Goal: Task Accomplishment & Management: Complete application form

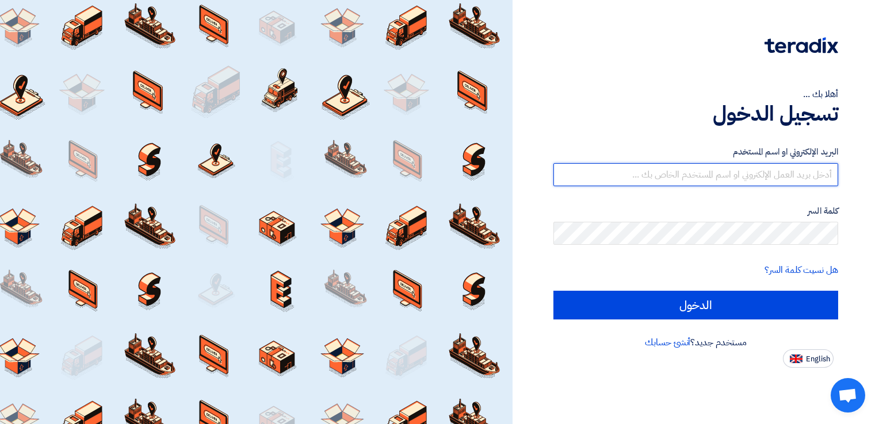
type input "sales@ibdhaa.com"
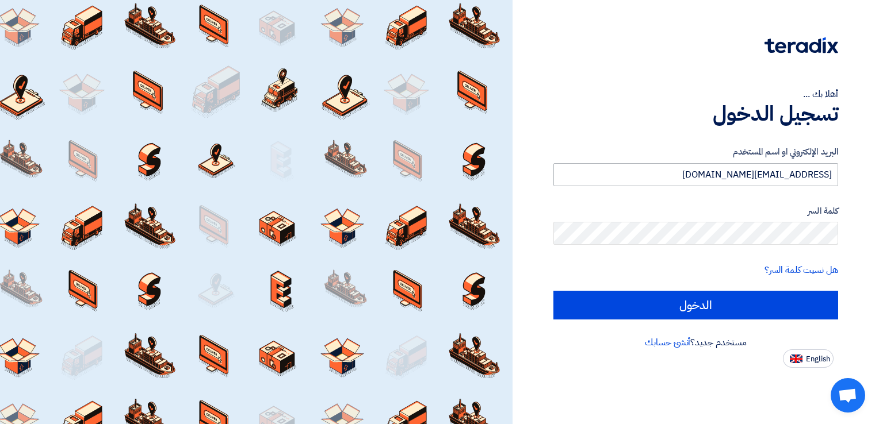
drag, startPoint x: 741, startPoint y: 187, endPoint x: 736, endPoint y: 173, distance: 15.8
click at [741, 187] on form "البريد الإلكتروني او اسم المستخدم sales@ibdhaa.com كلمة السر هل نسيت كلمة السر؟…" at bounding box center [695, 232] width 285 height 174
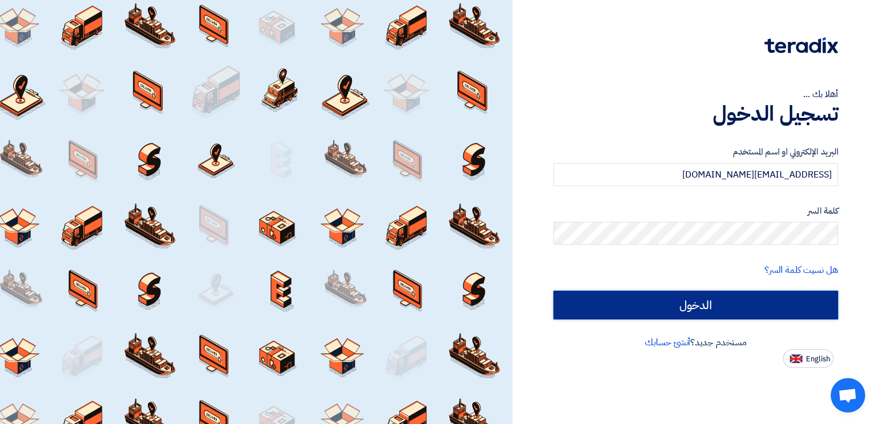
click at [689, 312] on input "الدخول" at bounding box center [695, 305] width 285 height 29
type input "Sign in"
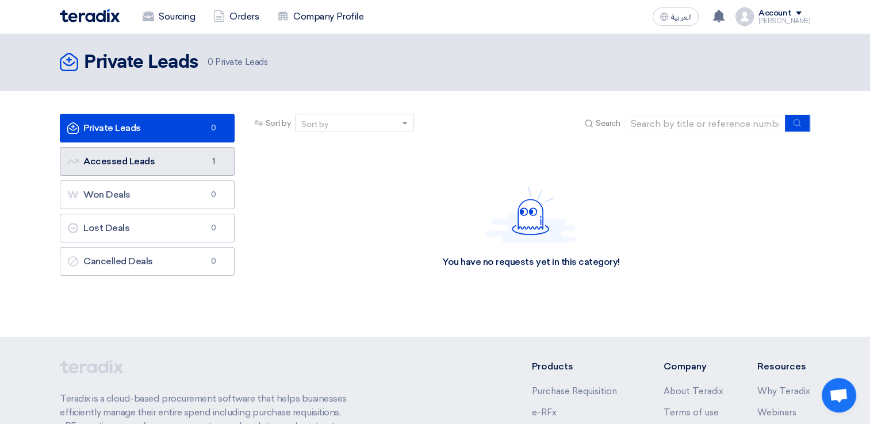
click at [136, 162] on link "Accessed Leads Accessed Leads 1" at bounding box center [147, 161] width 175 height 29
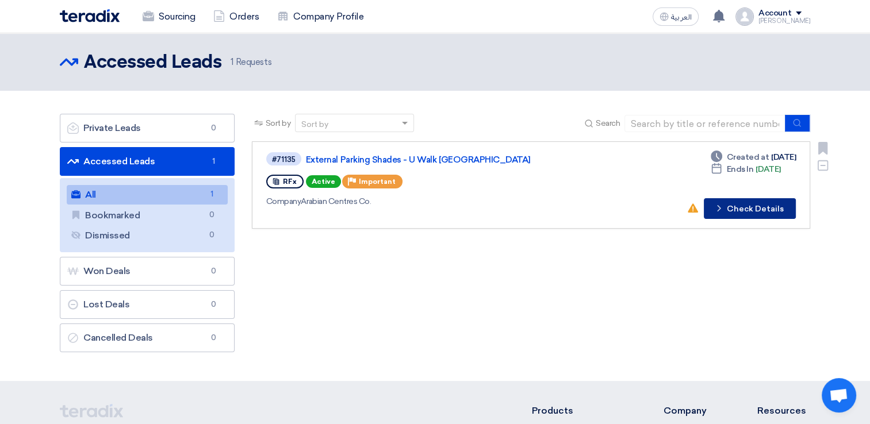
click at [770, 206] on button "Check details Check Details" at bounding box center [750, 208] width 92 height 21
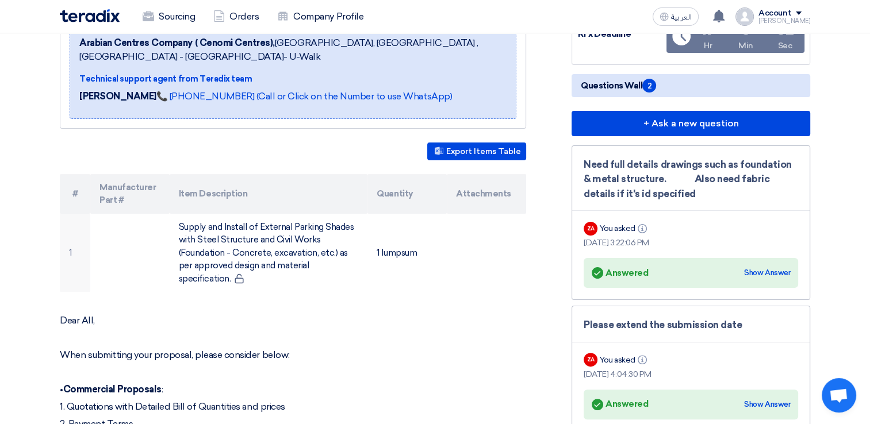
scroll to position [230, 0]
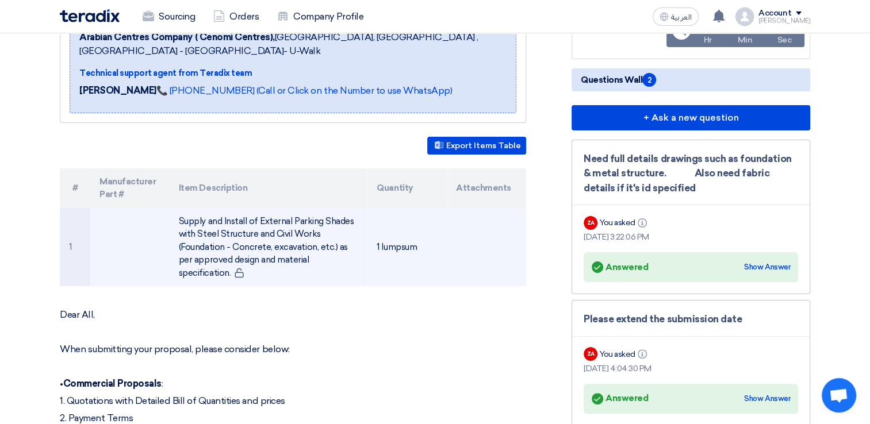
drag, startPoint x: 206, startPoint y: 233, endPoint x: 347, endPoint y: 266, distance: 144.0
click at [347, 266] on td "Supply and Install of External Parking Shades with Steel Structure and Civil Wo…" at bounding box center [269, 247] width 198 height 79
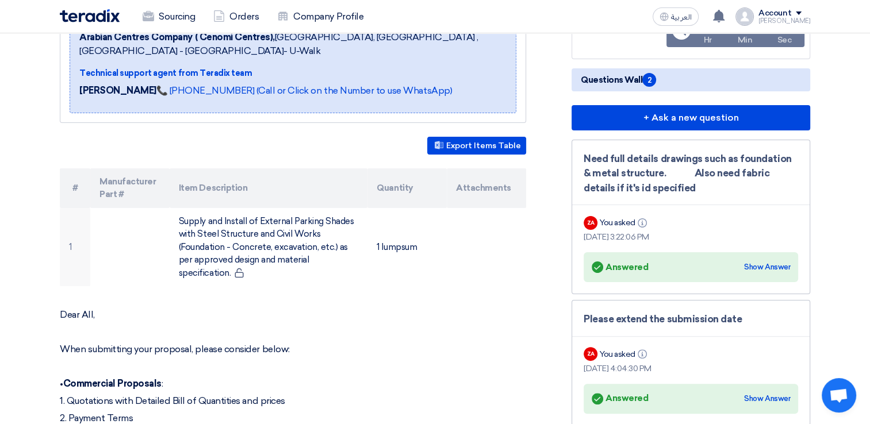
copy td "Supply and Install of External Parking Shades with Steel Structure and Civil Wo…"
click at [688, 192] on div "Need full details drawings such as foundation & metal structure. Also need fabr…" at bounding box center [691, 174] width 214 height 44
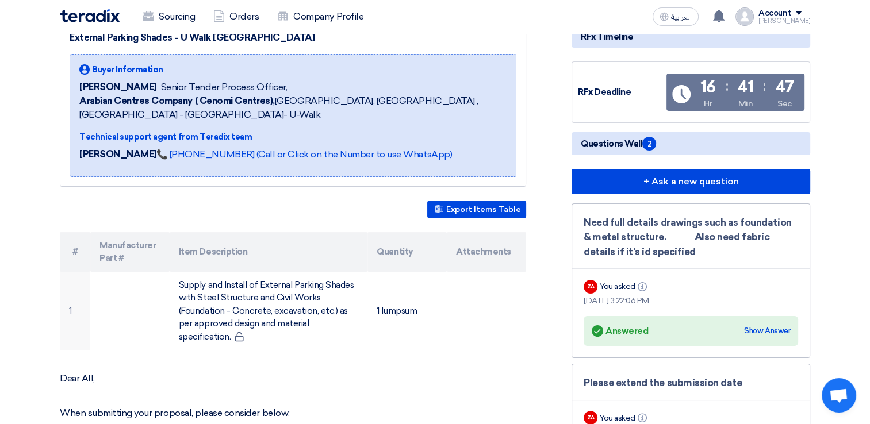
scroll to position [0, 0]
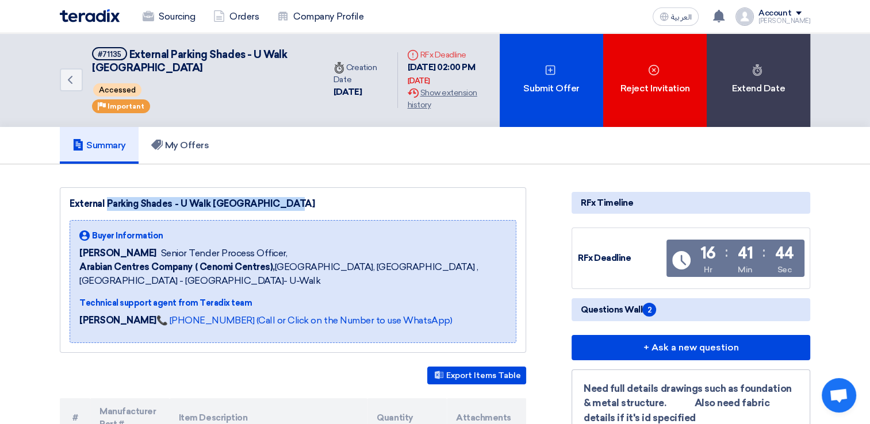
drag, startPoint x: 244, startPoint y: 202, endPoint x: 63, endPoint y: 201, distance: 181.2
click at [63, 201] on div "External Parking Shades - U Walk Riyadh Buyer Information Dowel Sanchez Senior …" at bounding box center [293, 270] width 466 height 166
copy div "External Parking Shades - U Walk [GEOGRAPHIC_DATA]"
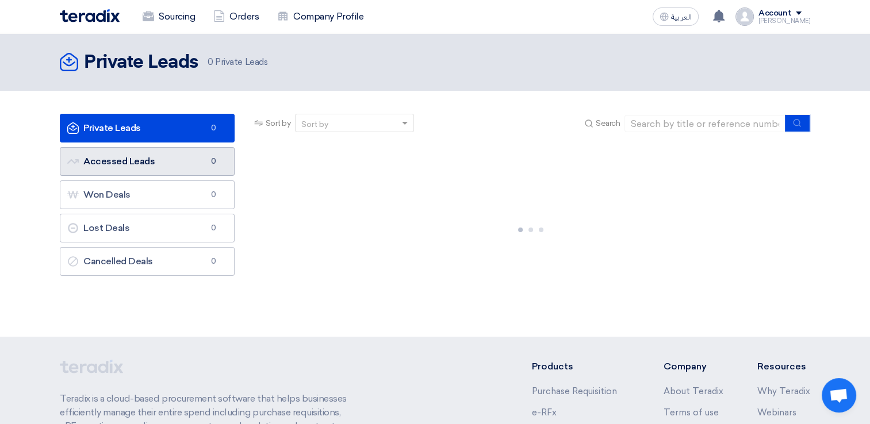
click at [161, 172] on link "Accessed Leads Accessed Leads 0" at bounding box center [147, 161] width 175 height 29
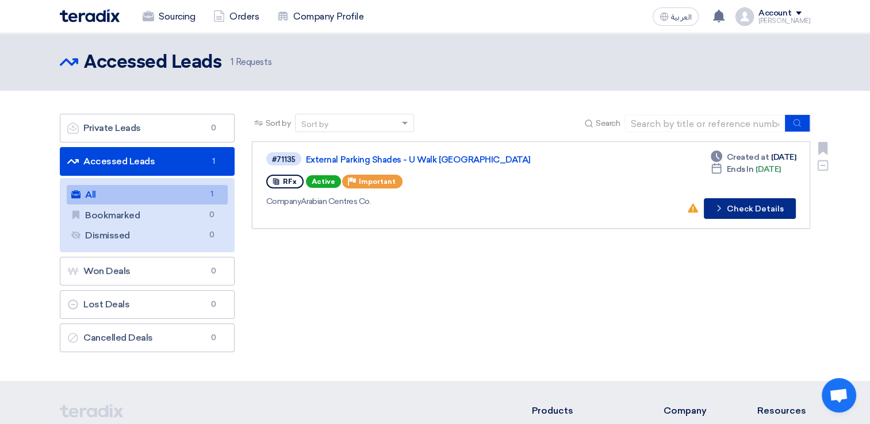
click at [742, 206] on button "Check details Check Details" at bounding box center [750, 208] width 92 height 21
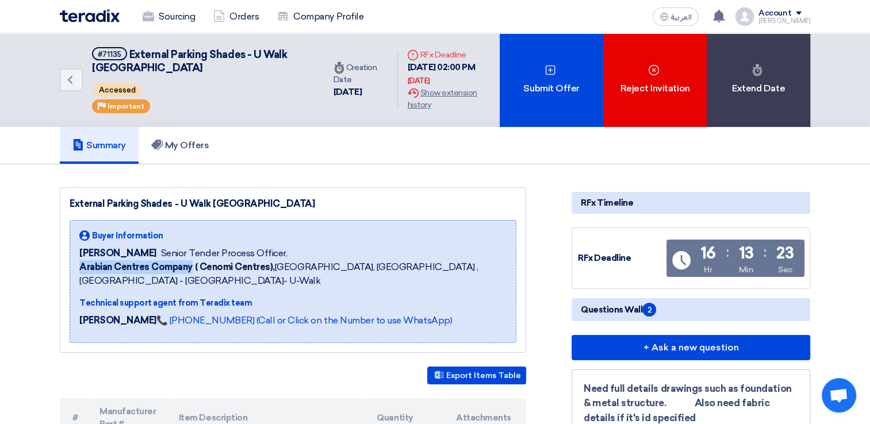
drag, startPoint x: 75, startPoint y: 268, endPoint x: 193, endPoint y: 262, distance: 118.6
click at [193, 262] on div "Buyer Information [PERSON_NAME] Senior Tender Process Officer, Arabian Centres …" at bounding box center [293, 281] width 447 height 123
copy b "Arabian Centres Company"
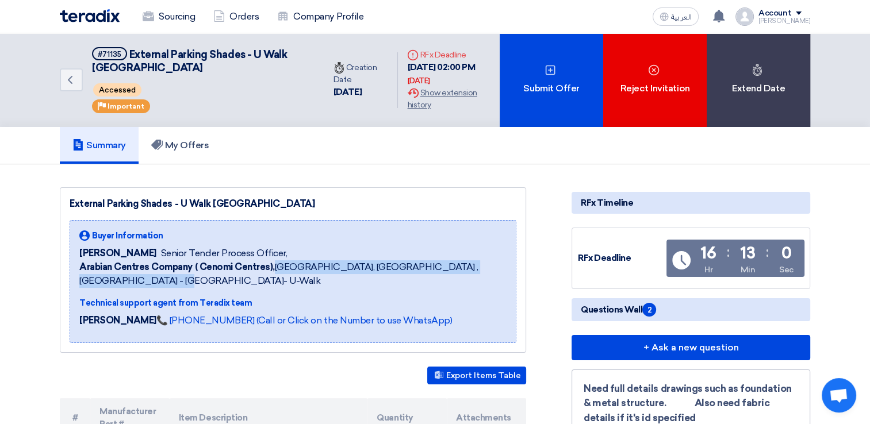
drag, startPoint x: 274, startPoint y: 266, endPoint x: 168, endPoint y: 277, distance: 105.9
click at [168, 277] on span "Arabian Centres Company ( [GEOGRAPHIC_DATA]), [GEOGRAPHIC_DATA], [GEOGRAPHIC_DA…" at bounding box center [292, 275] width 427 height 28
click at [384, 267] on span "Arabian Centres Company ( [GEOGRAPHIC_DATA]), [GEOGRAPHIC_DATA], [GEOGRAPHIC_DA…" at bounding box center [292, 275] width 427 height 28
drag, startPoint x: 401, startPoint y: 264, endPoint x: 181, endPoint y: 277, distance: 220.6
click at [181, 277] on span "Arabian Centres Company ( [GEOGRAPHIC_DATA]), [GEOGRAPHIC_DATA], [GEOGRAPHIC_DA…" at bounding box center [292, 275] width 427 height 28
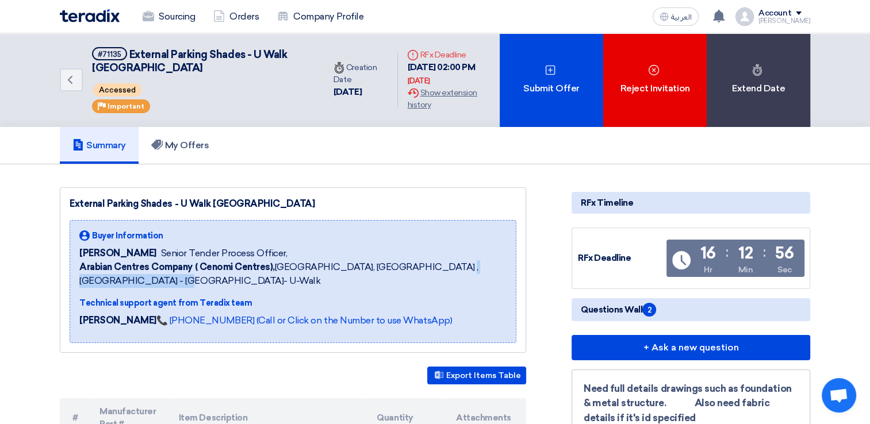
copy span "ing [GEOGRAPHIC_DATA]- U-Walk"
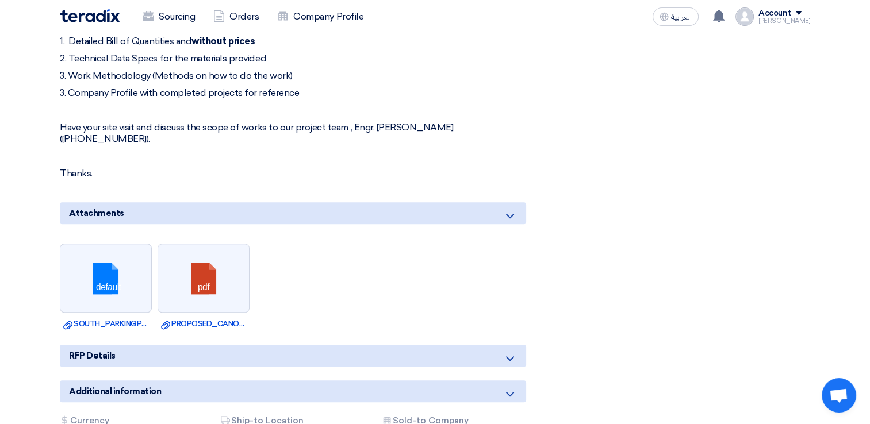
scroll to position [690, 0]
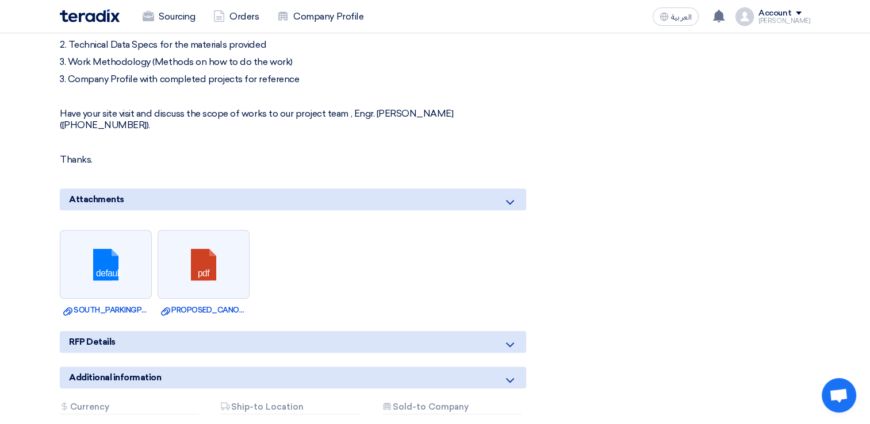
click at [413, 112] on p "Have your site visit and discuss the scope of works to our project team , Engr.…" at bounding box center [293, 119] width 466 height 23
copy p "Tayseer"
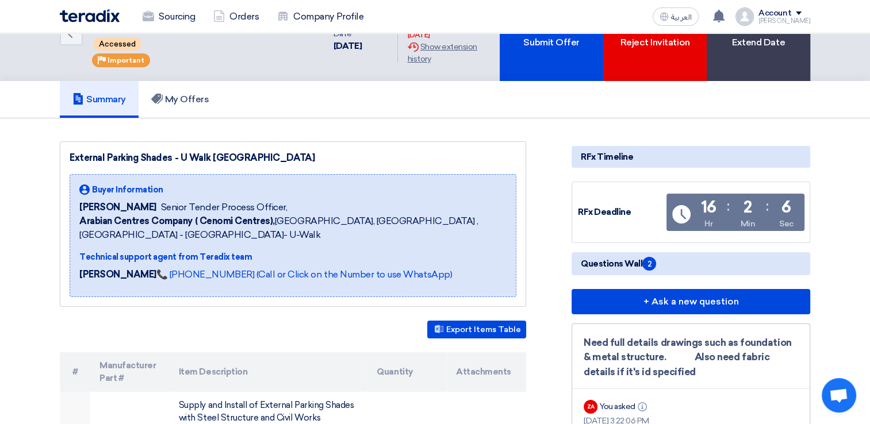
scroll to position [0, 0]
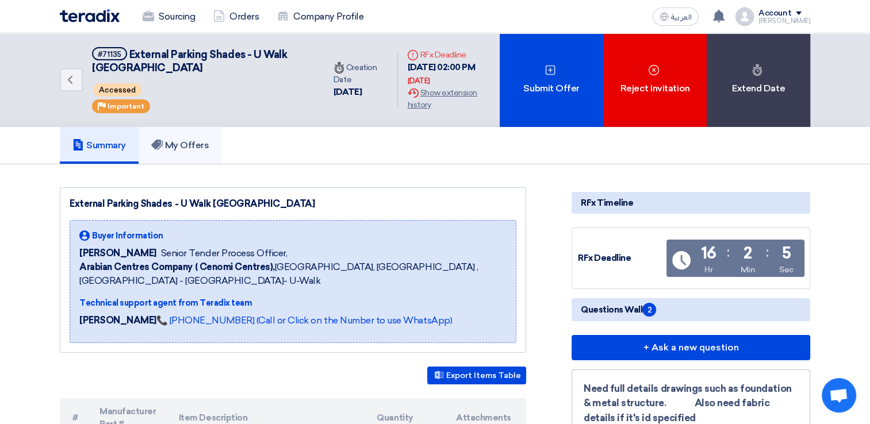
click at [190, 143] on h5 "My Offers" at bounding box center [180, 146] width 58 height 12
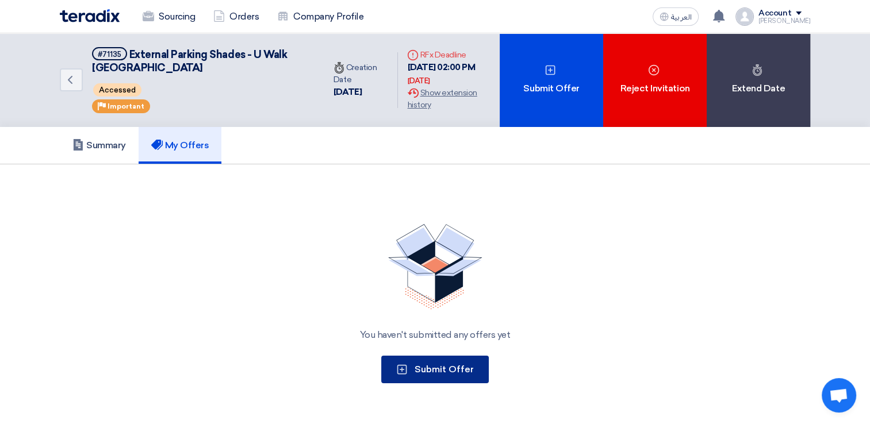
click at [445, 364] on span "Submit Offer" at bounding box center [444, 369] width 59 height 11
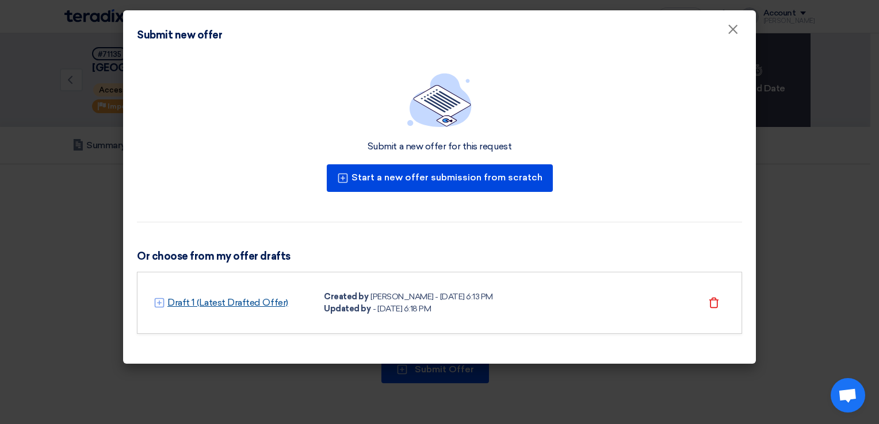
click at [260, 305] on link "Draft 1 (Latest Drafted Offer)" at bounding box center [227, 303] width 121 height 14
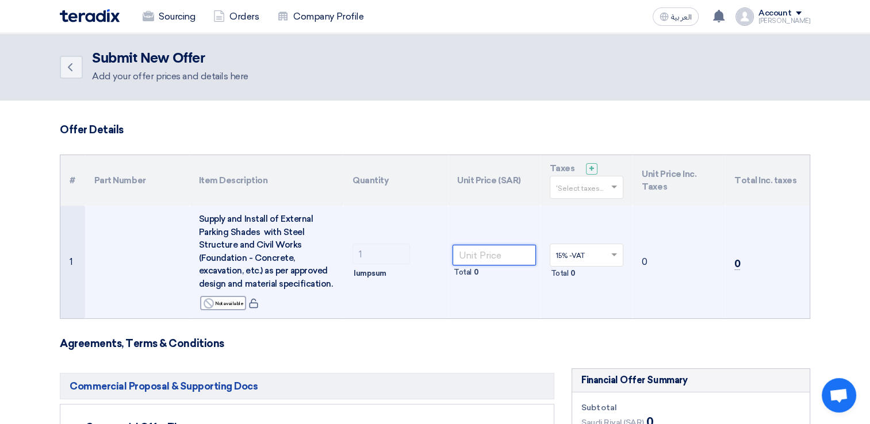
click at [514, 254] on input "number" at bounding box center [494, 255] width 83 height 21
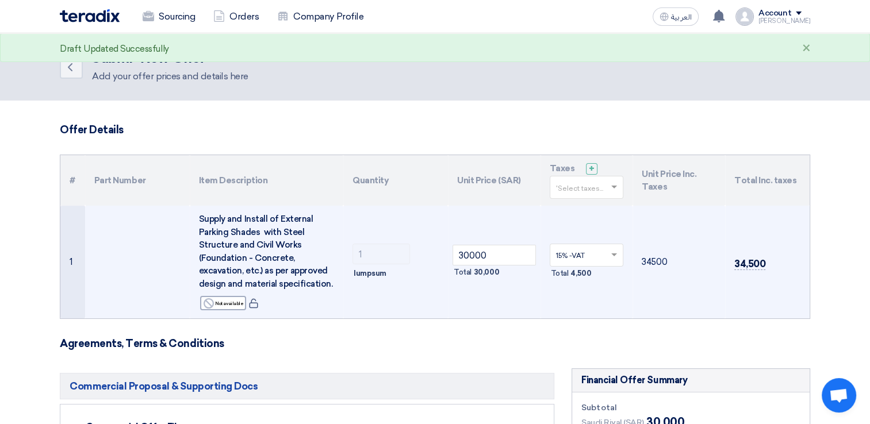
click at [508, 294] on td "30000 Total 30,000" at bounding box center [494, 262] width 93 height 113
click at [499, 256] on input "30000" at bounding box center [494, 255] width 83 height 21
type input "300000"
click at [652, 305] on td "345000" at bounding box center [679, 262] width 93 height 113
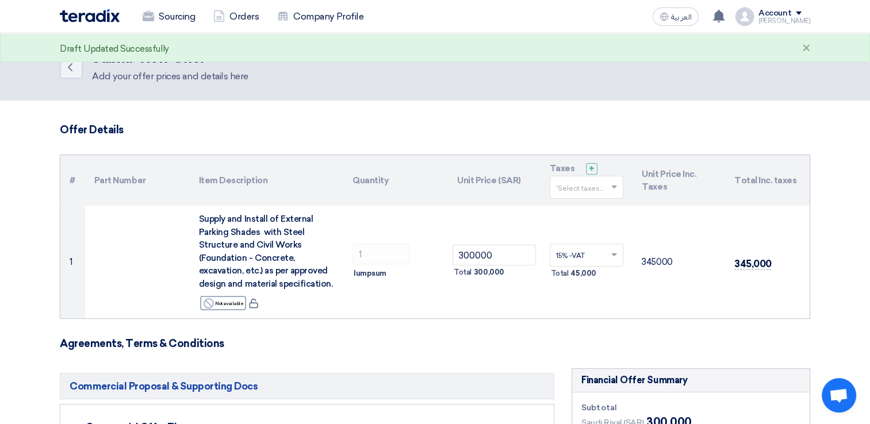
click at [586, 190] on input "text" at bounding box center [581, 188] width 50 height 19
click at [584, 216] on div "15% -VAT" at bounding box center [586, 209] width 73 height 20
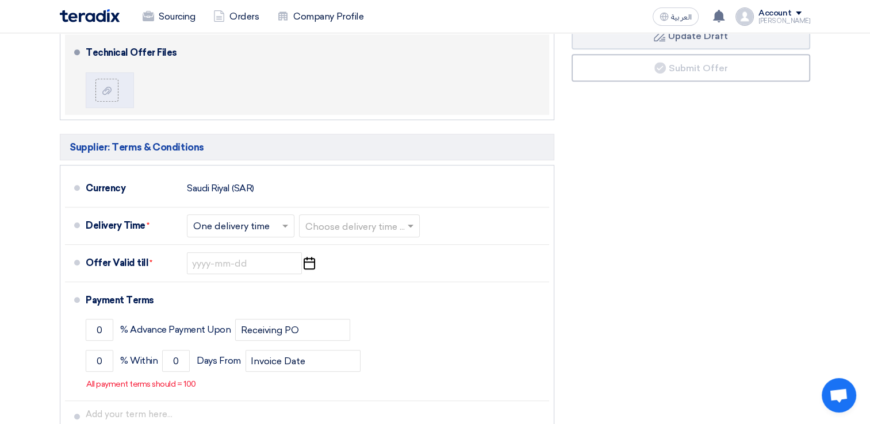
scroll to position [518, 0]
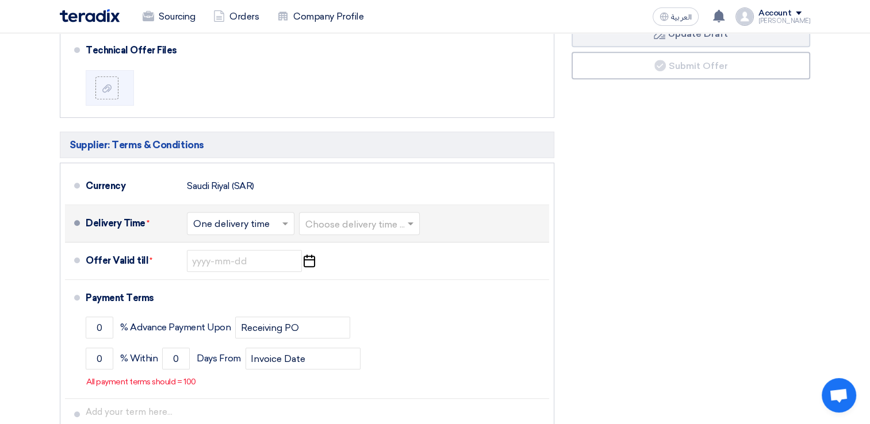
click at [235, 227] on input "text" at bounding box center [241, 225] width 96 height 17
click at [237, 245] on span "Multiple delivery times" at bounding box center [242, 248] width 99 height 11
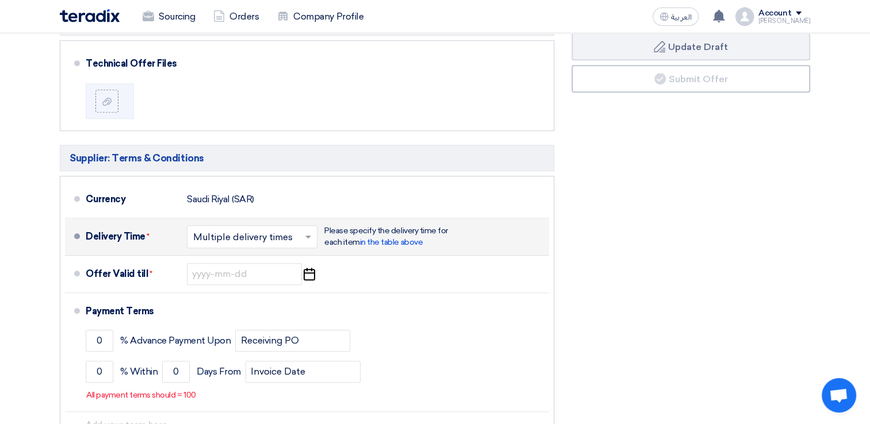
scroll to position [530, 0]
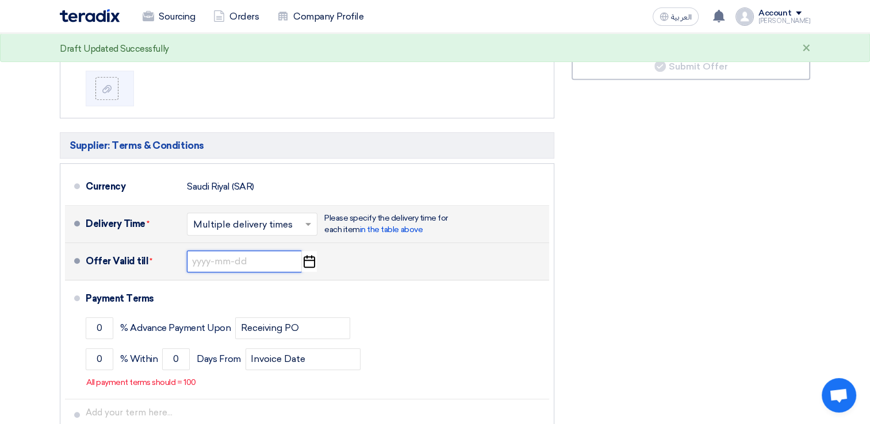
click at [245, 263] on input at bounding box center [244, 262] width 115 height 22
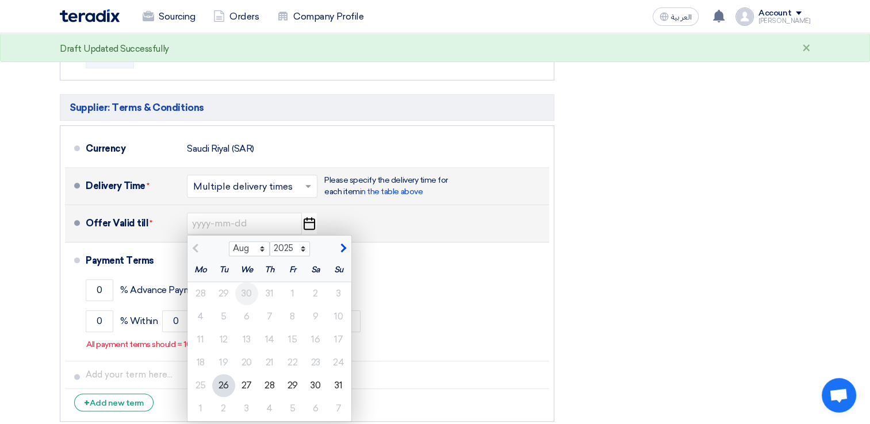
scroll to position [588, 0]
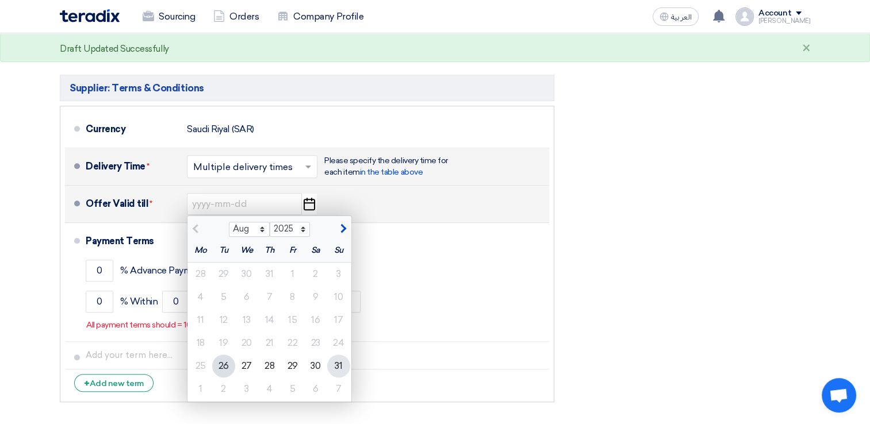
click at [338, 367] on div "31" at bounding box center [338, 366] width 23 height 23
type input "[DATE]"
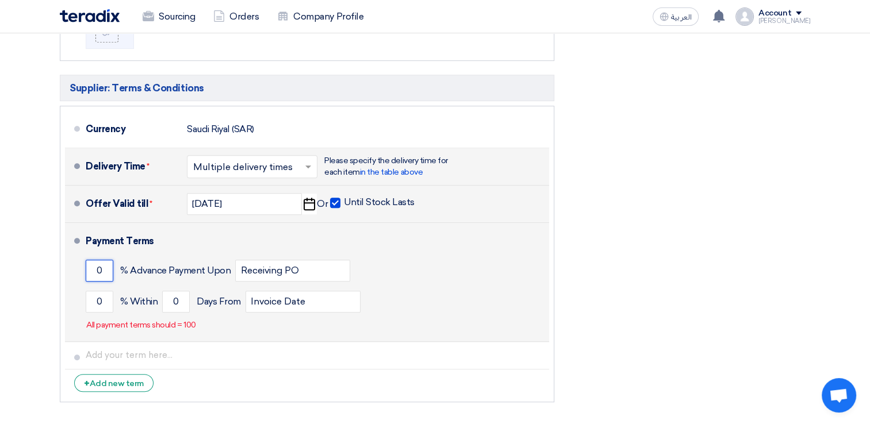
drag, startPoint x: 95, startPoint y: 267, endPoint x: 131, endPoint y: 269, distance: 35.1
click at [131, 269] on div "0 % Advance Payment Upon Receiving PO" at bounding box center [315, 270] width 459 height 31
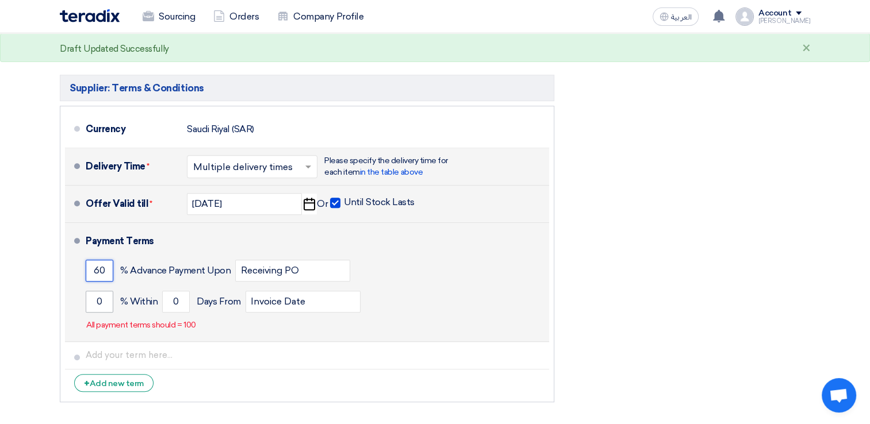
type input "60"
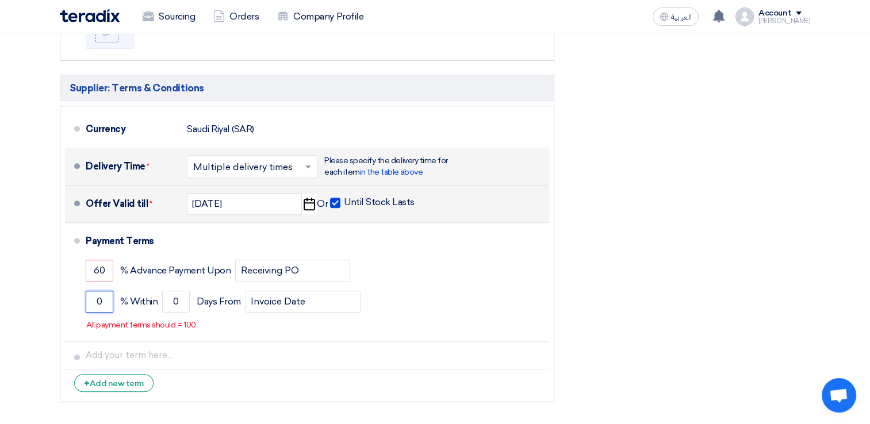
drag, startPoint x: 100, startPoint y: 300, endPoint x: 53, endPoint y: 306, distance: 47.6
click at [58, 301] on div "Commercial Proposal & Supporting Docs Commercial Offer Files" at bounding box center [307, 101] width 512 height 614
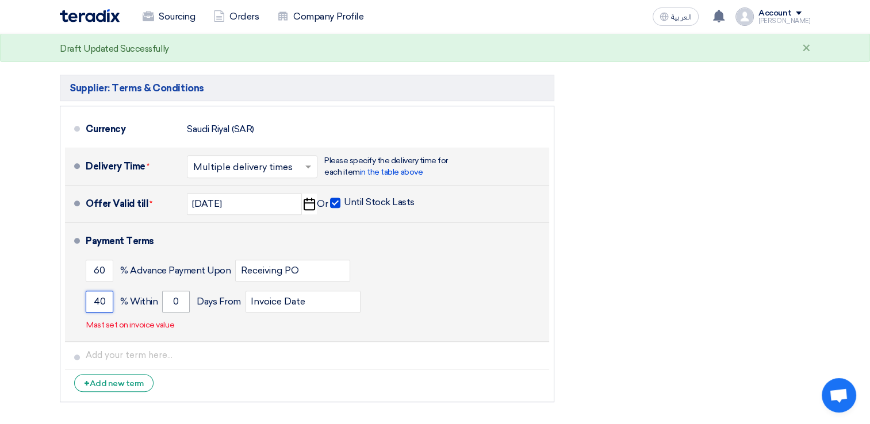
type input "40"
drag, startPoint x: 182, startPoint y: 298, endPoint x: 155, endPoint y: 299, distance: 26.5
click at [155, 299] on div "40 % [DATE] From Invoice Date" at bounding box center [315, 301] width 459 height 31
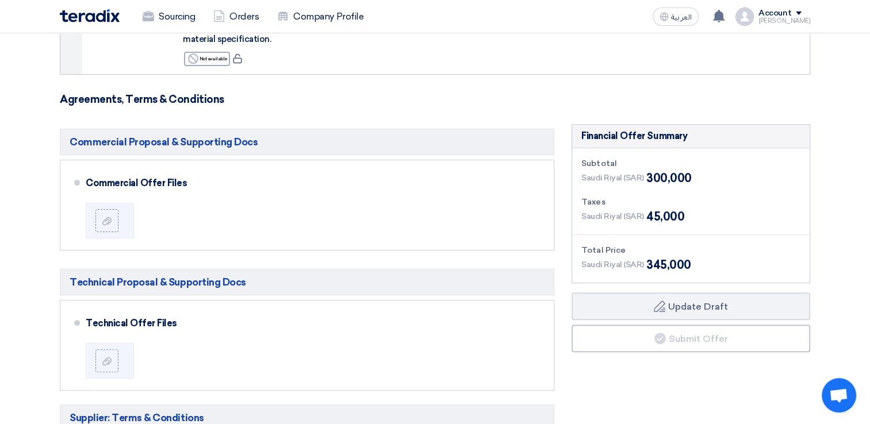
scroll to position [243, 0]
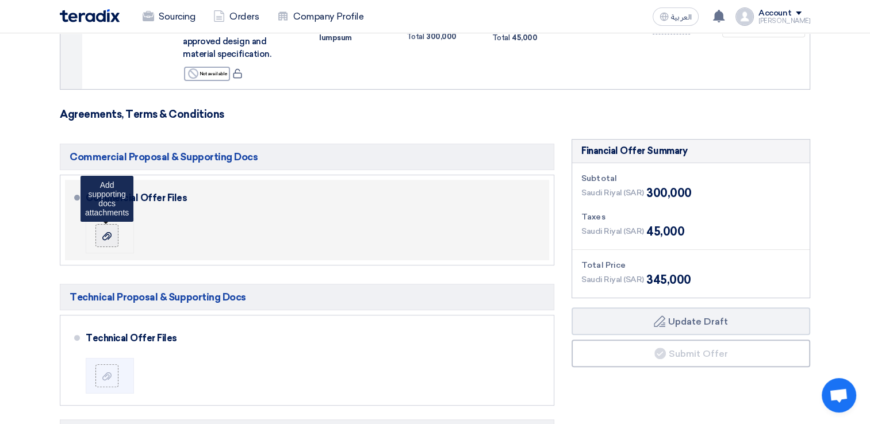
type input "10"
click at [106, 238] on use at bounding box center [106, 236] width 9 height 8
click at [0, 0] on input "file" at bounding box center [0, 0] width 0 height 0
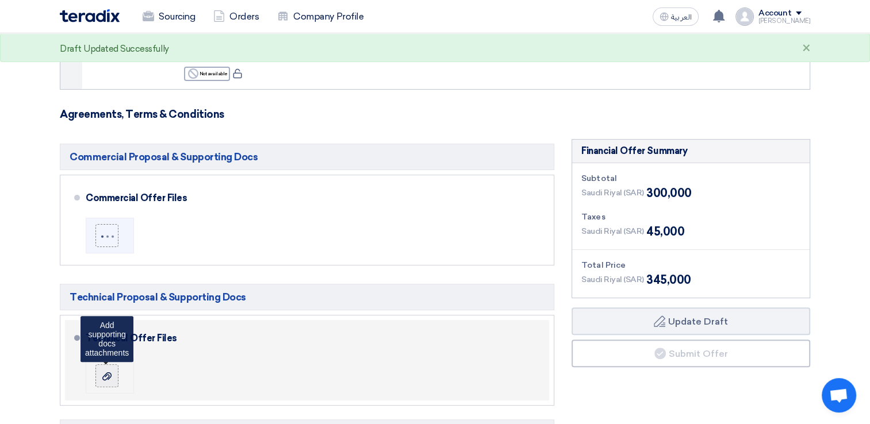
click at [116, 376] on label at bounding box center [106, 376] width 23 height 23
click at [0, 0] on input "file" at bounding box center [0, 0] width 0 height 0
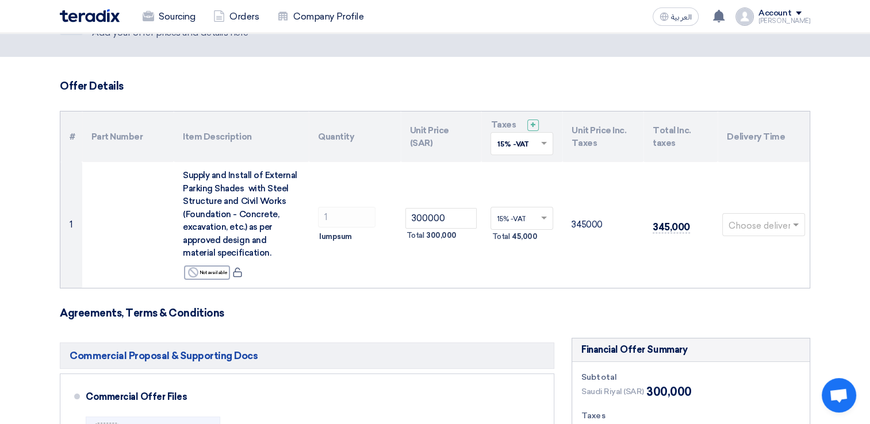
scroll to position [0, 0]
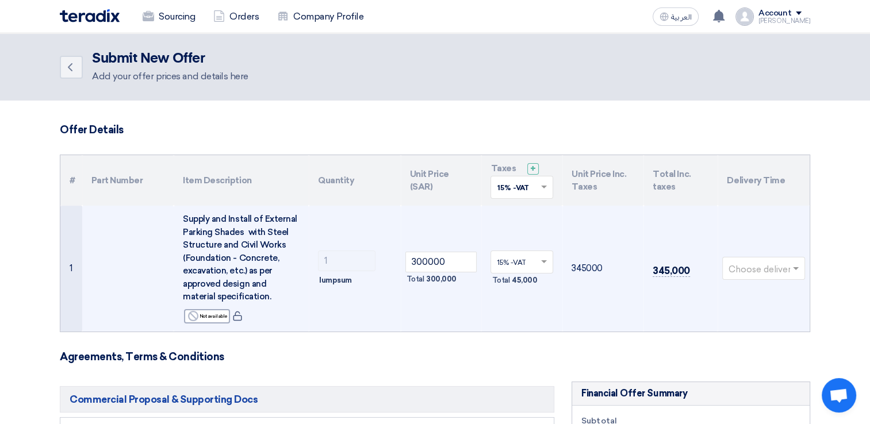
click at [761, 273] on input "text" at bounding box center [758, 270] width 59 height 19
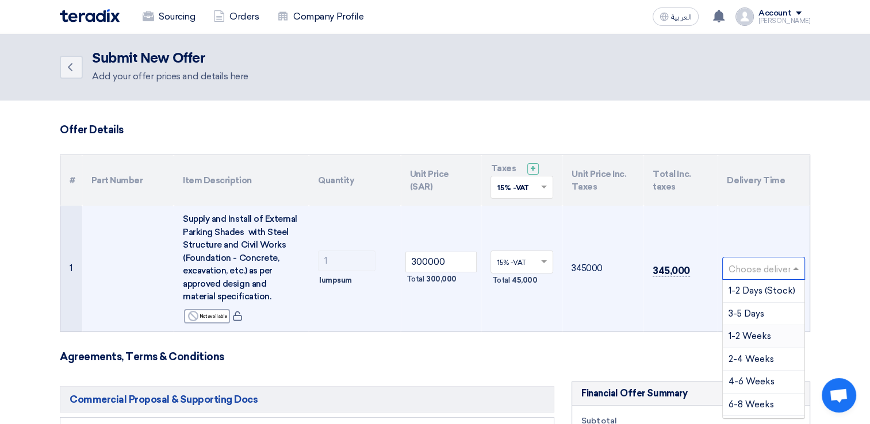
click at [770, 330] on div "1-2 Weeks" at bounding box center [764, 336] width 82 height 23
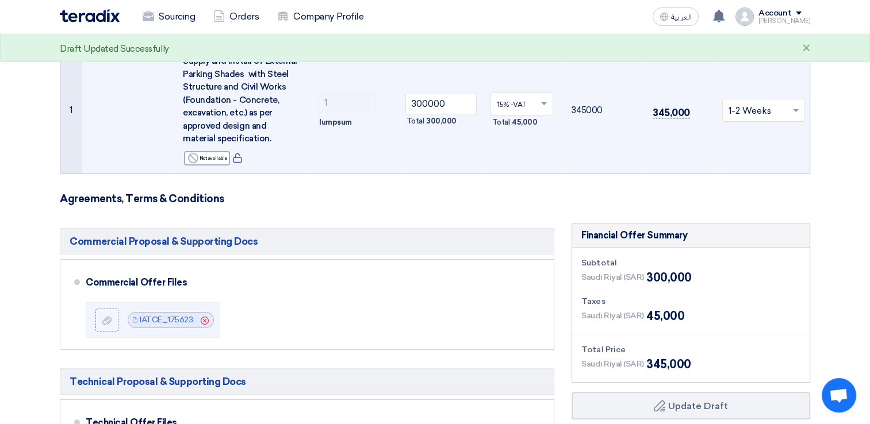
scroll to position [173, 0]
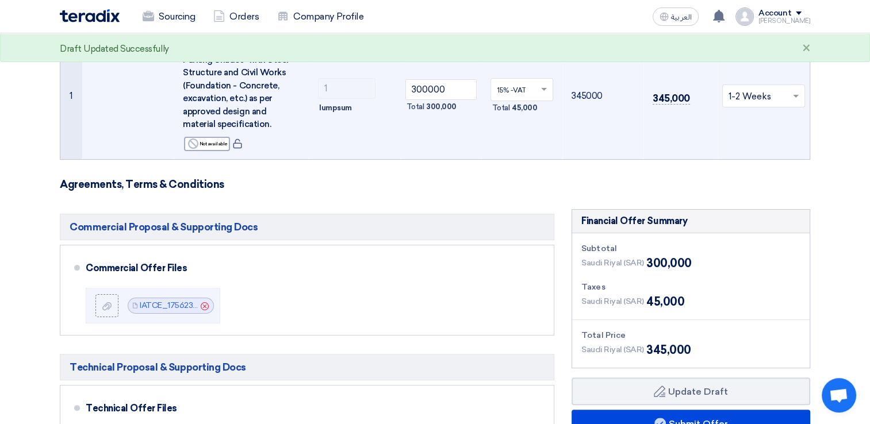
click at [757, 96] on input "text" at bounding box center [758, 97] width 59 height 19
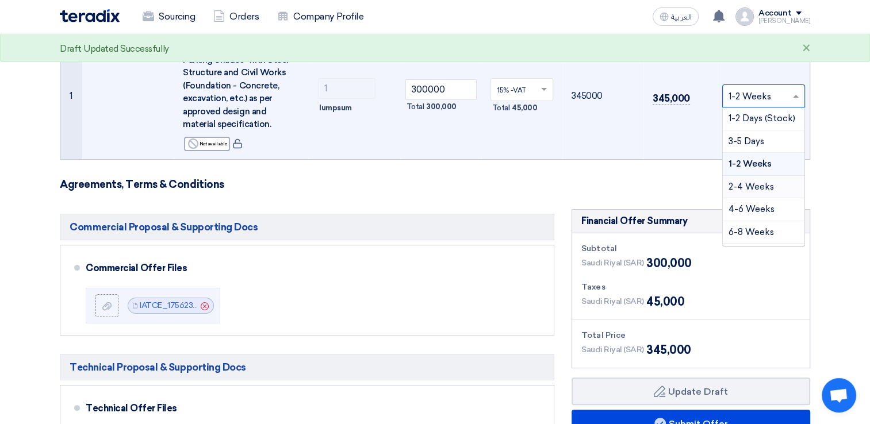
click at [766, 193] on div "2-4 Weeks" at bounding box center [764, 187] width 82 height 23
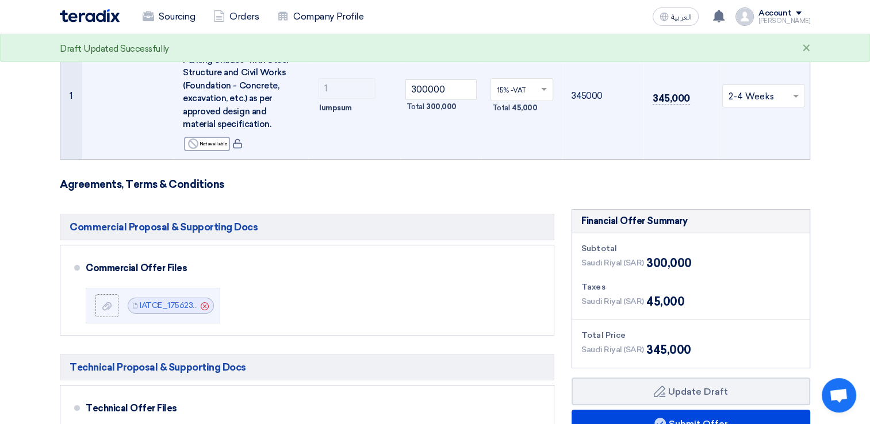
click at [820, 182] on section "Offer Details # Part Number Item Description Quantity Unit Price (SAR) Taxes + …" at bounding box center [435, 384] width 870 height 913
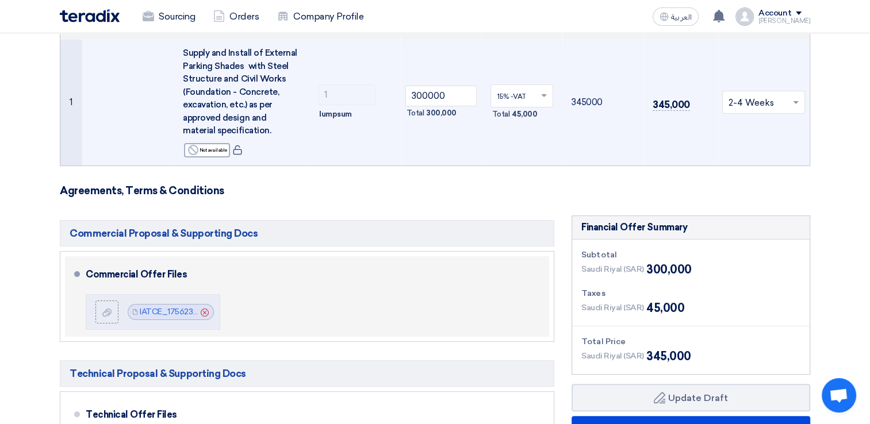
scroll to position [345, 0]
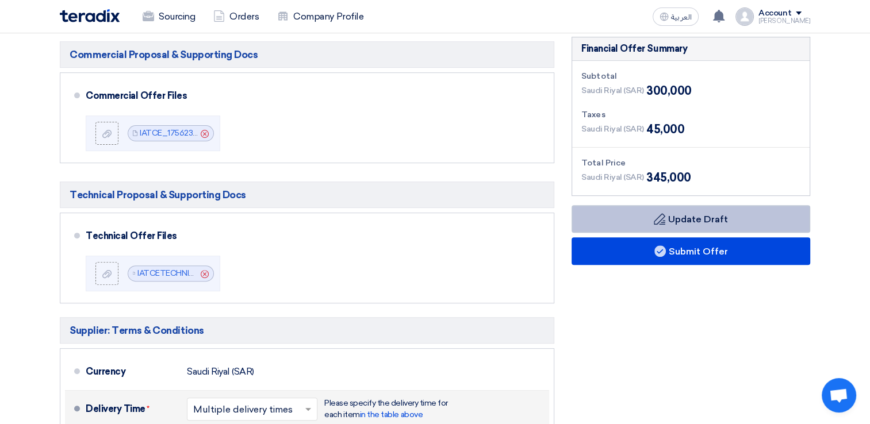
click at [706, 226] on button "Draft Update Draft" at bounding box center [691, 219] width 239 height 28
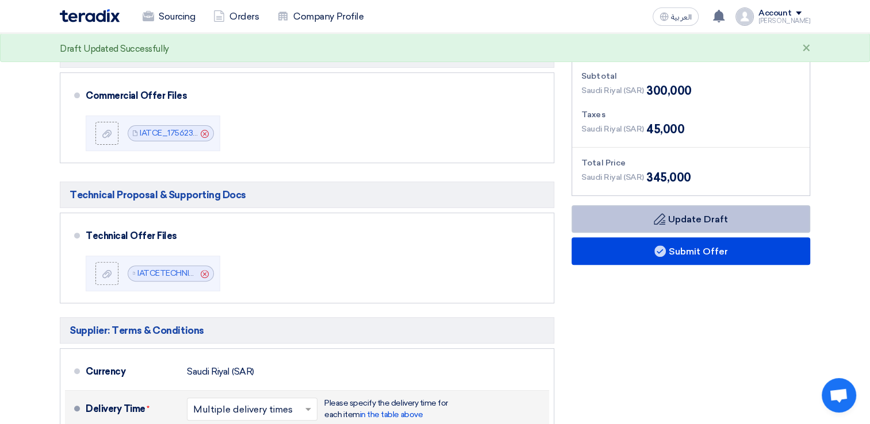
click at [722, 219] on button "Draft Update Draft" at bounding box center [691, 219] width 239 height 28
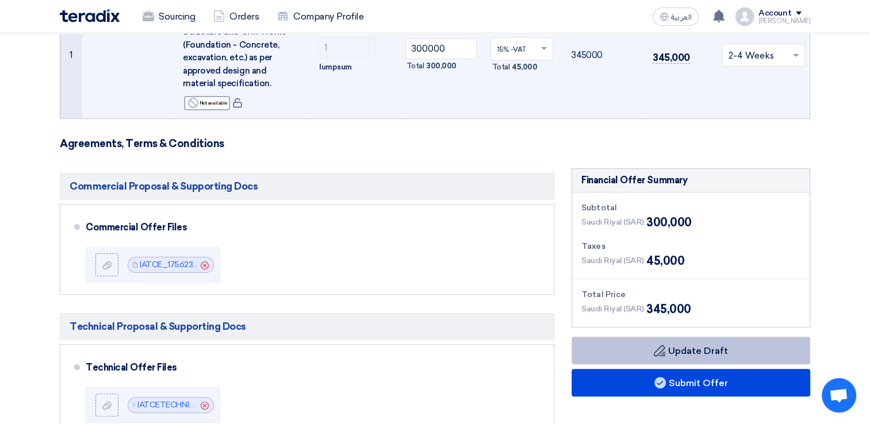
scroll to position [0, 0]
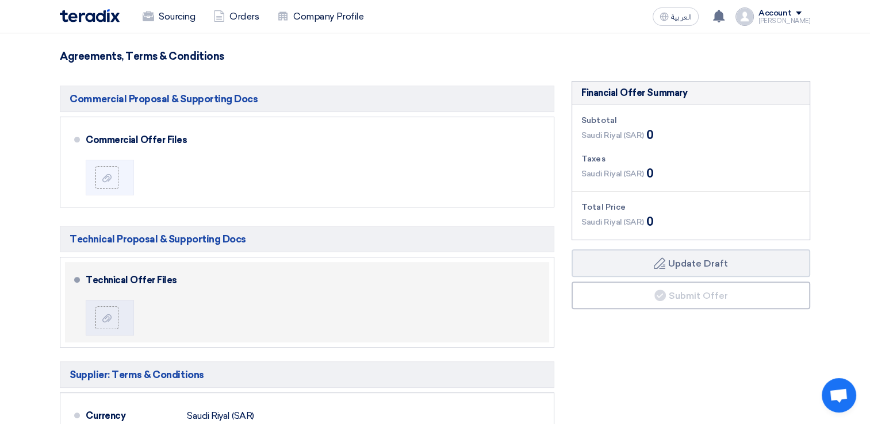
scroll to position [58, 0]
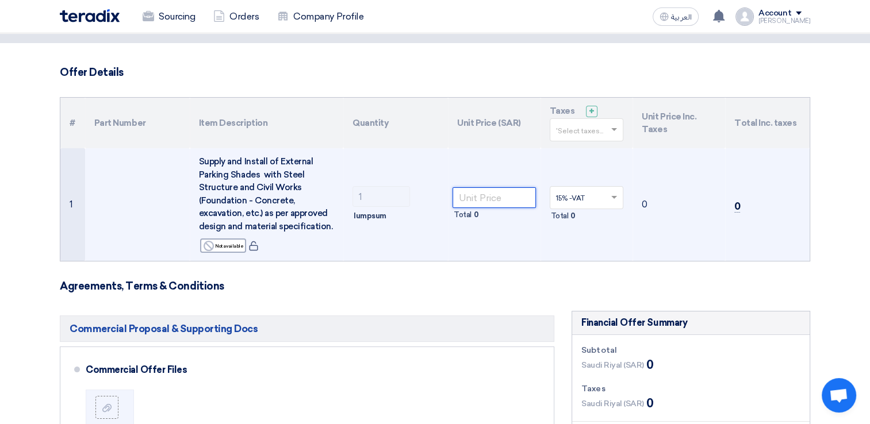
click at [469, 192] on input "number" at bounding box center [494, 197] width 83 height 21
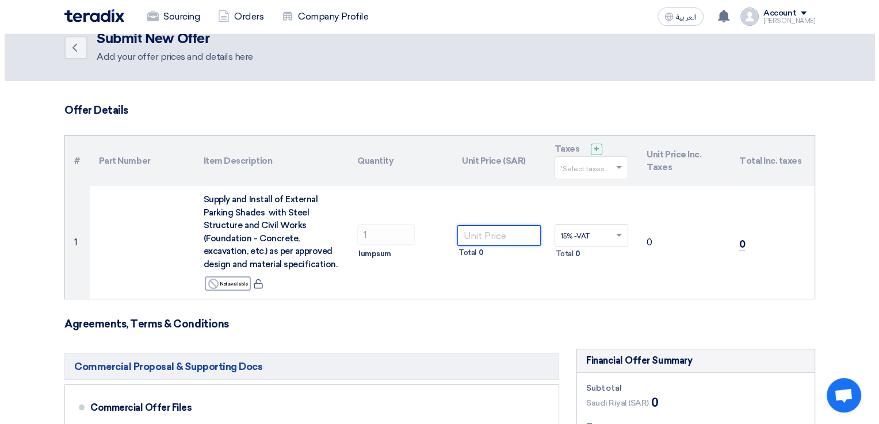
scroll to position [0, 0]
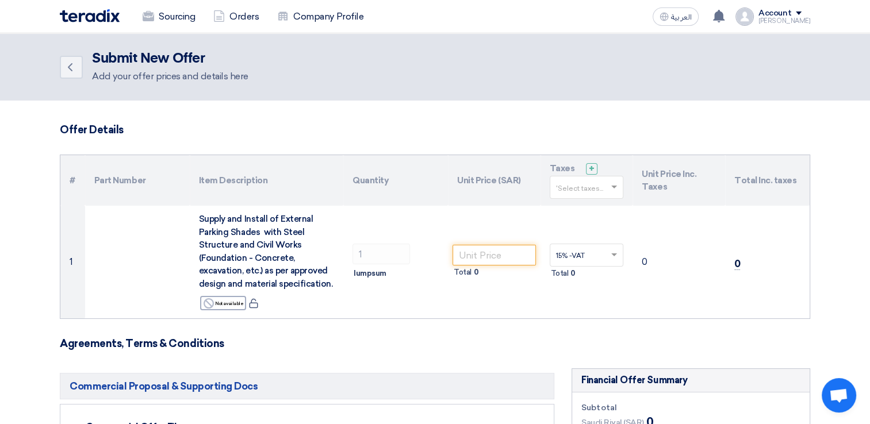
click at [782, 16] on div "Account" at bounding box center [774, 14] width 33 height 10
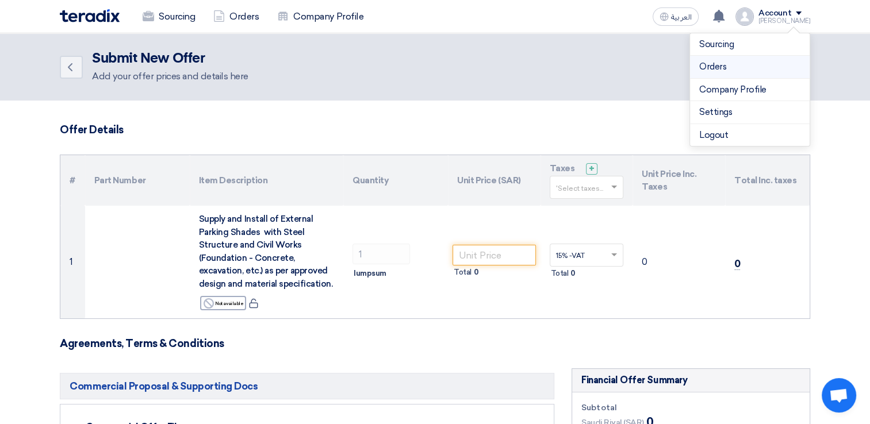
click at [745, 66] on link "Orders" at bounding box center [749, 66] width 101 height 13
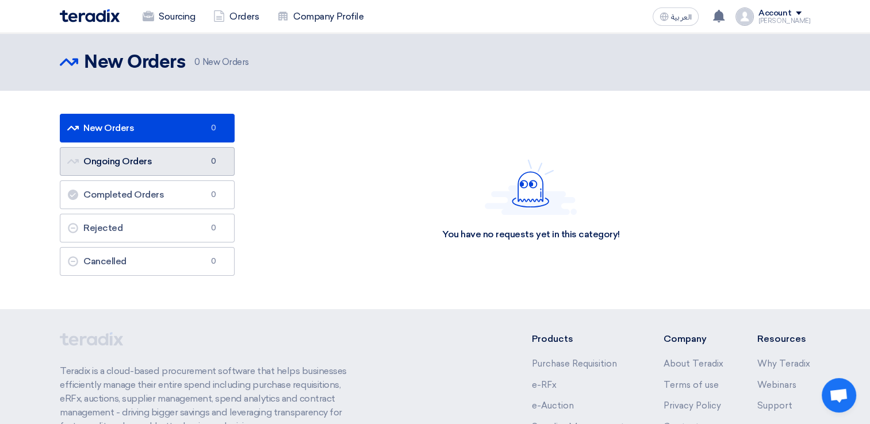
click at [122, 164] on link "Ongoing Orders Ongoing Orders 0" at bounding box center [147, 161] width 175 height 29
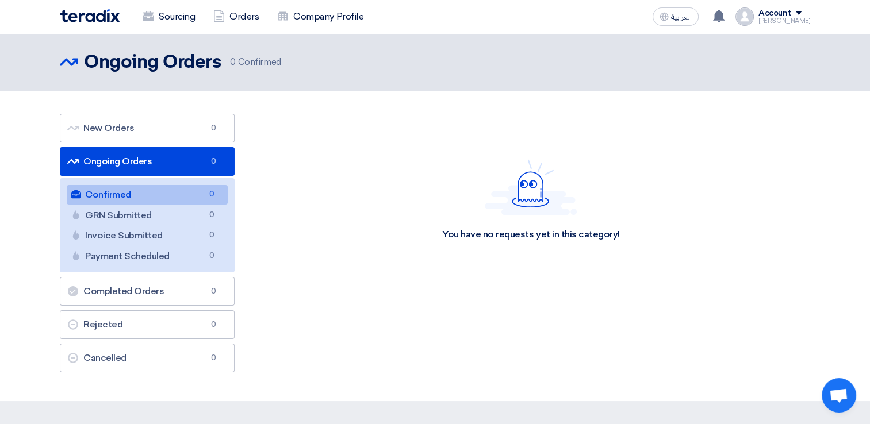
click at [782, 22] on div "[PERSON_NAME]" at bounding box center [784, 21] width 52 height 6
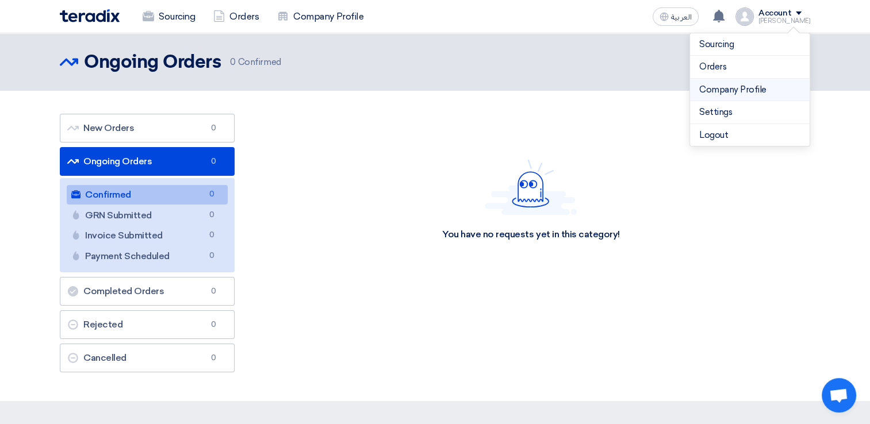
click at [744, 90] on link "Company Profile" at bounding box center [749, 89] width 101 height 13
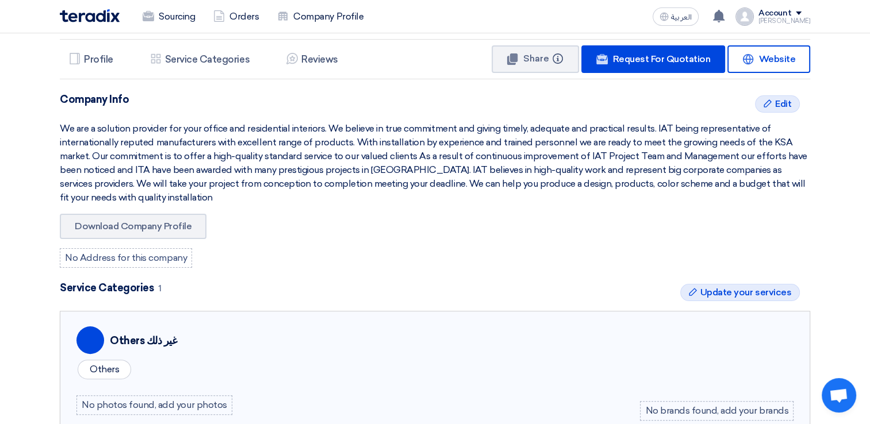
scroll to position [115, 0]
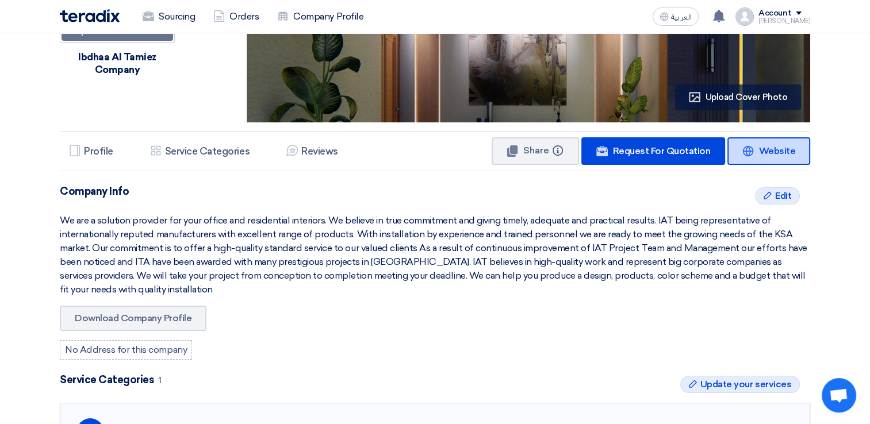
click at [792, 158] on link "Website Website" at bounding box center [768, 151] width 83 height 28
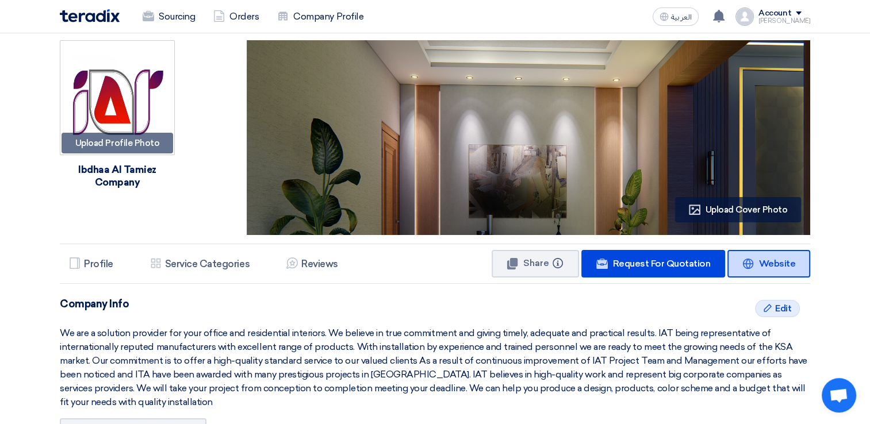
scroll to position [0, 0]
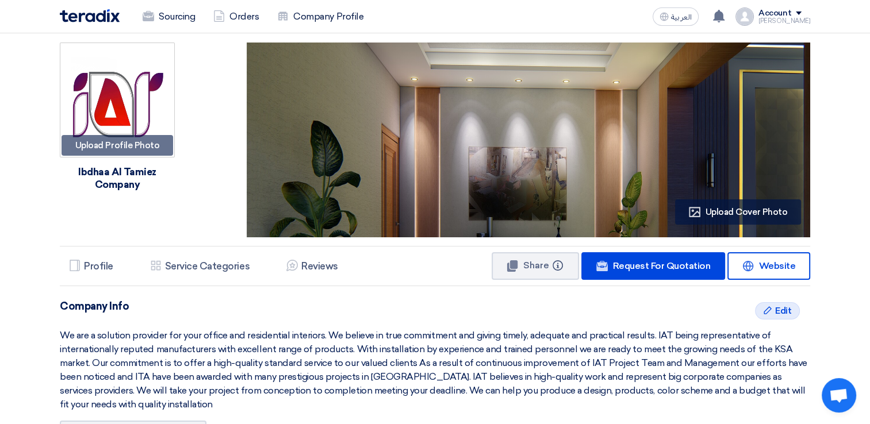
click at [87, 18] on img at bounding box center [90, 15] width 60 height 13
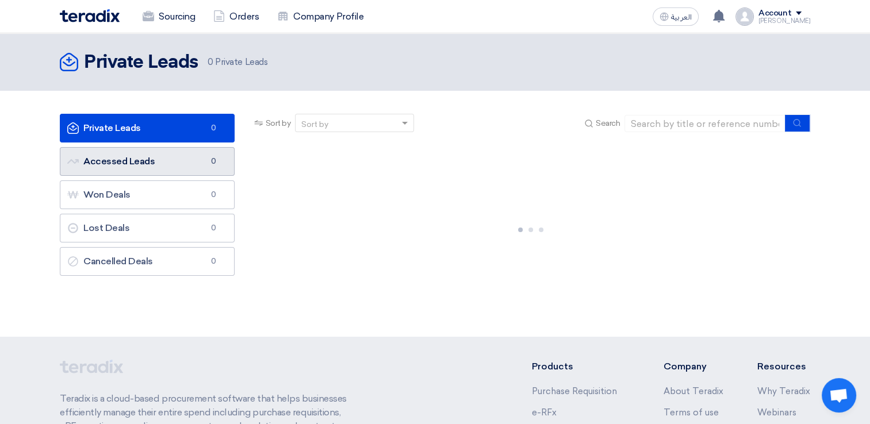
click at [136, 161] on link "Accessed Leads Accessed Leads 0" at bounding box center [147, 161] width 175 height 29
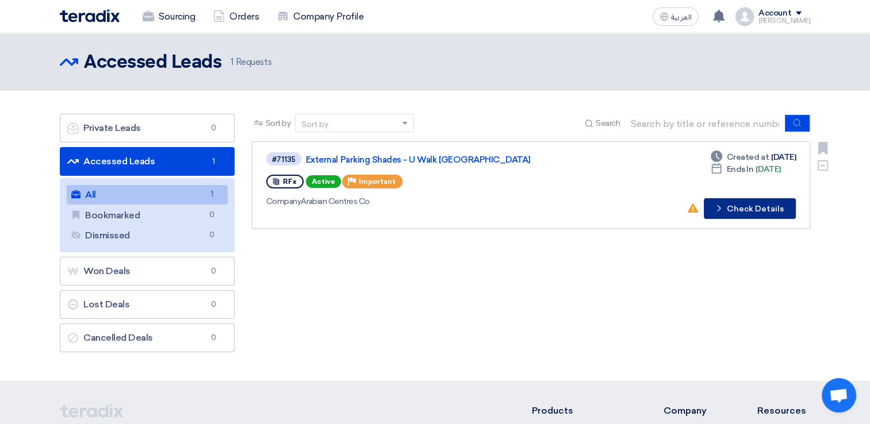
click at [735, 204] on button "Check details Check Details" at bounding box center [750, 208] width 92 height 21
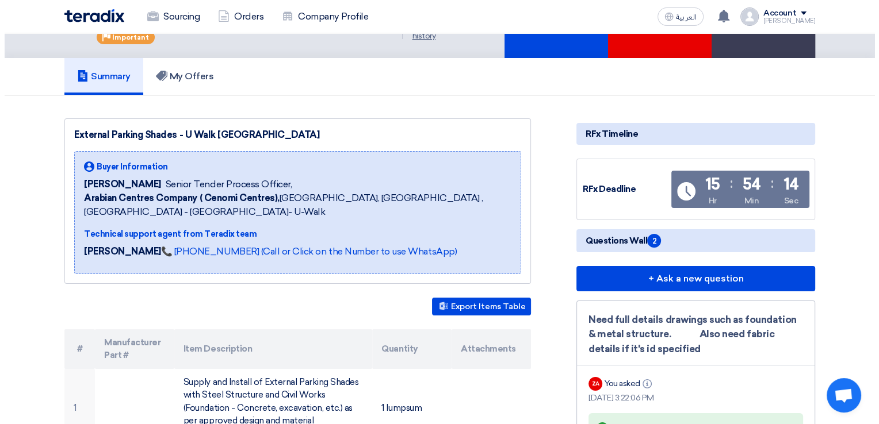
scroll to position [58, 0]
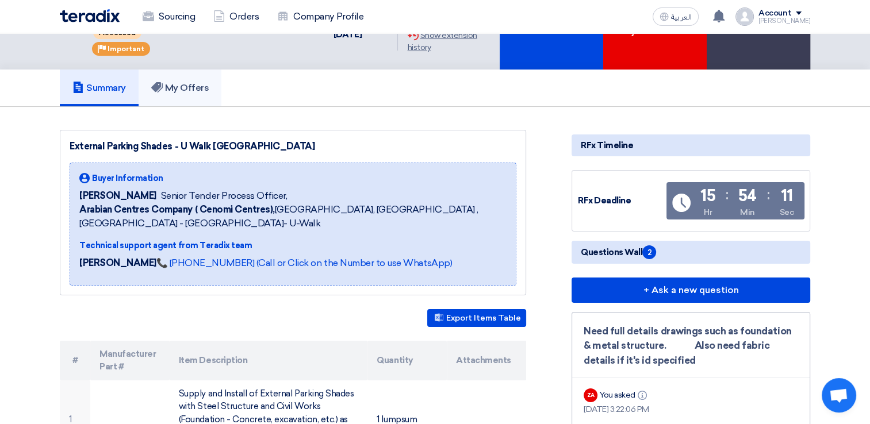
click at [179, 82] on h5 "My Offers" at bounding box center [180, 88] width 58 height 12
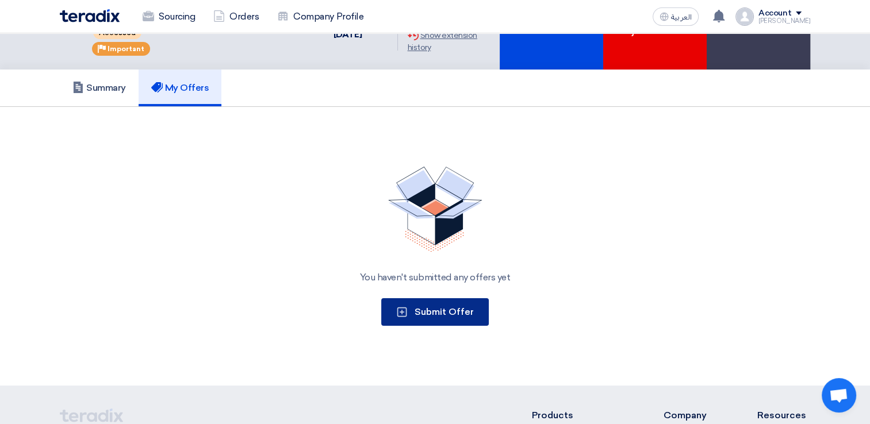
click at [446, 319] on button "Submit Offer" at bounding box center [435, 312] width 108 height 28
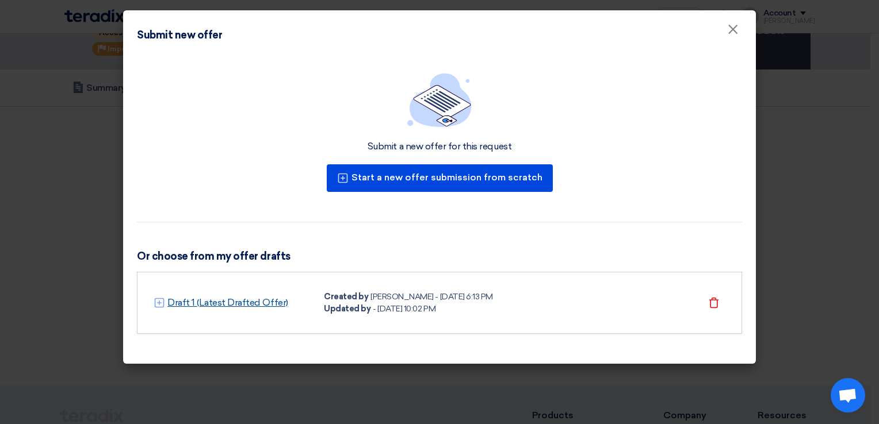
click at [243, 304] on link "Draft 1 (Latest Drafted Offer)" at bounding box center [227, 303] width 121 height 14
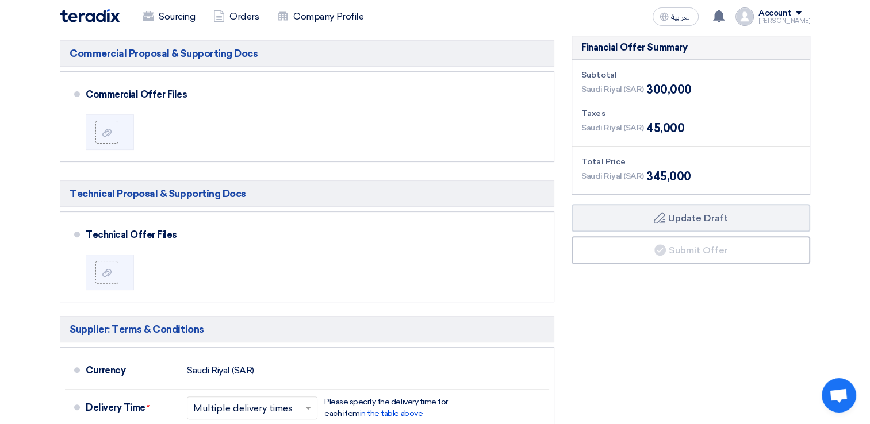
scroll to position [345, 0]
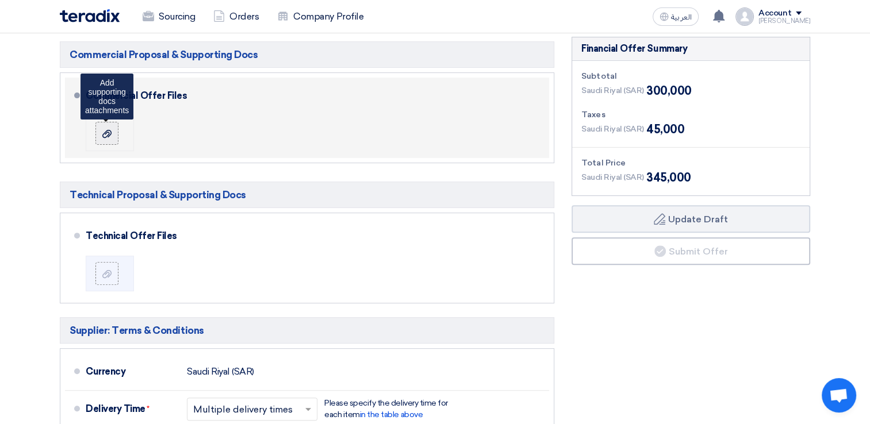
click at [110, 137] on icon at bounding box center [106, 133] width 9 height 9
click at [0, 0] on input "file" at bounding box center [0, 0] width 0 height 0
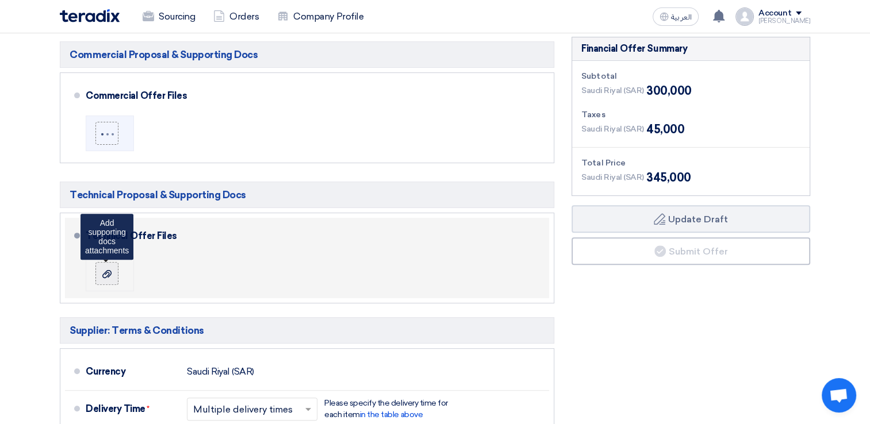
click at [105, 270] on icon at bounding box center [106, 274] width 9 height 9
click at [0, 0] on input "file" at bounding box center [0, 0] width 0 height 0
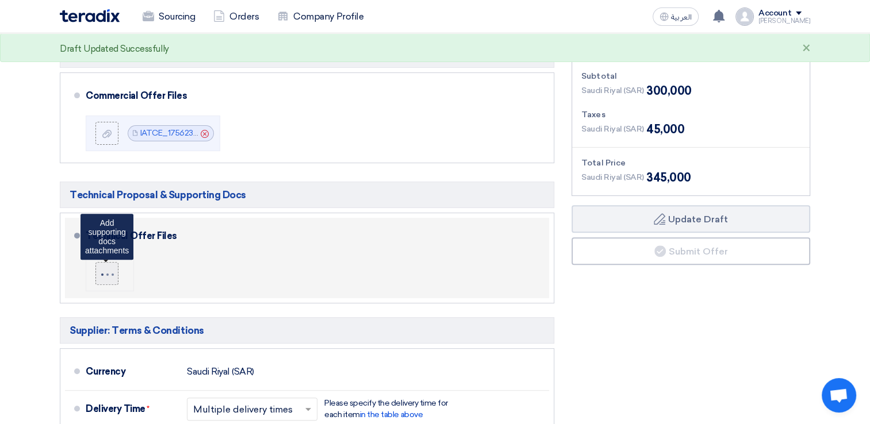
click at [113, 265] on label at bounding box center [106, 273] width 23 height 23
click at [0, 0] on input "file" at bounding box center [0, 0] width 0 height 0
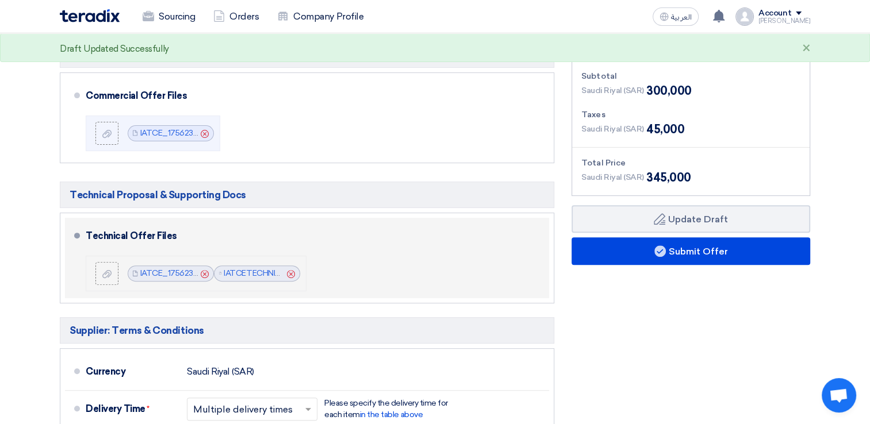
click at [290, 275] on icon "Cancel" at bounding box center [291, 274] width 8 height 8
click at [202, 277] on div "Cancel" at bounding box center [204, 274] width 13 height 12
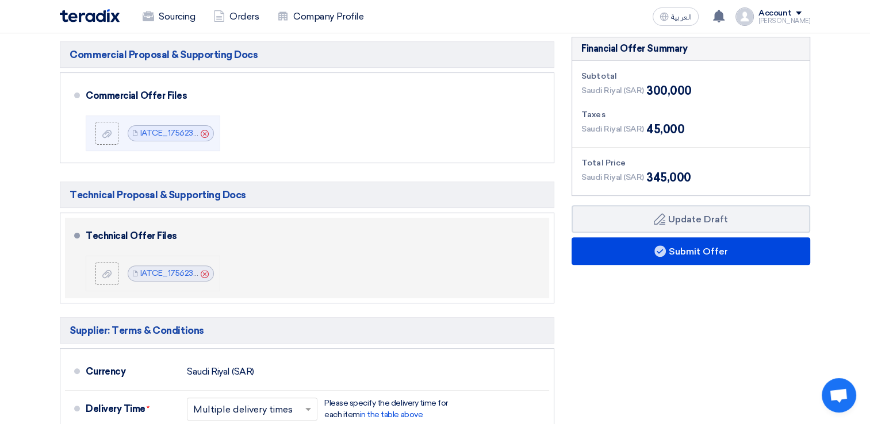
click at [204, 274] on icon "Cancel" at bounding box center [205, 274] width 8 height 8
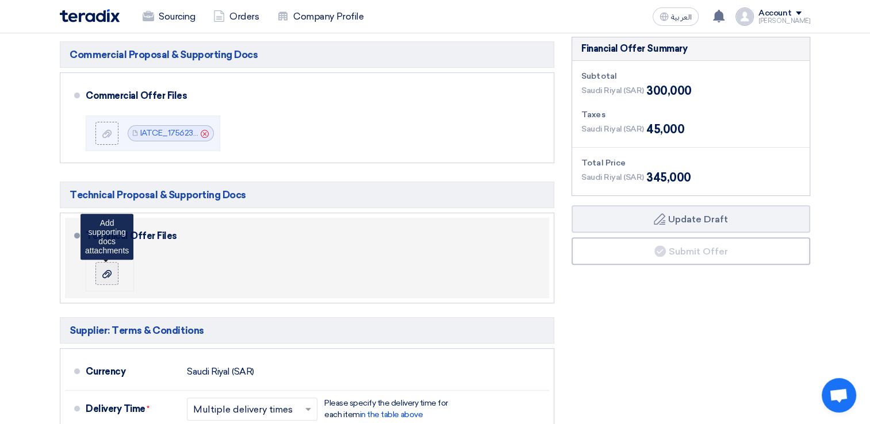
click at [109, 275] on icon at bounding box center [106, 274] width 9 height 9
click at [0, 0] on input "file" at bounding box center [0, 0] width 0 height 0
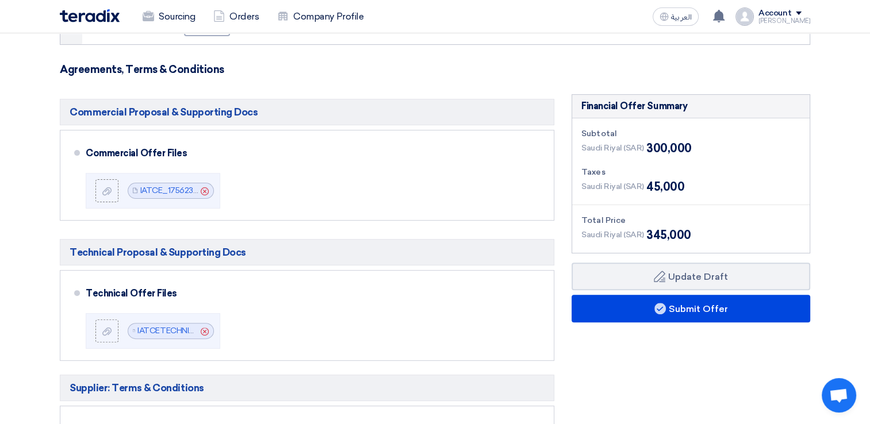
scroll to position [173, 0]
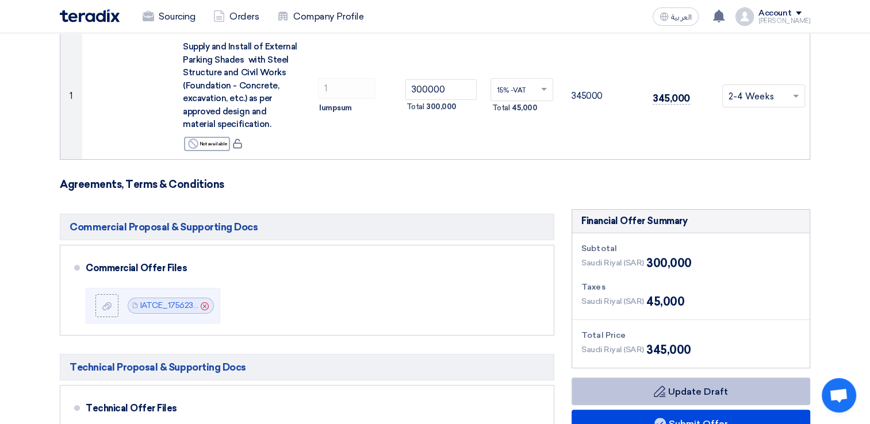
click at [691, 392] on button "Draft Update Draft" at bounding box center [691, 392] width 239 height 28
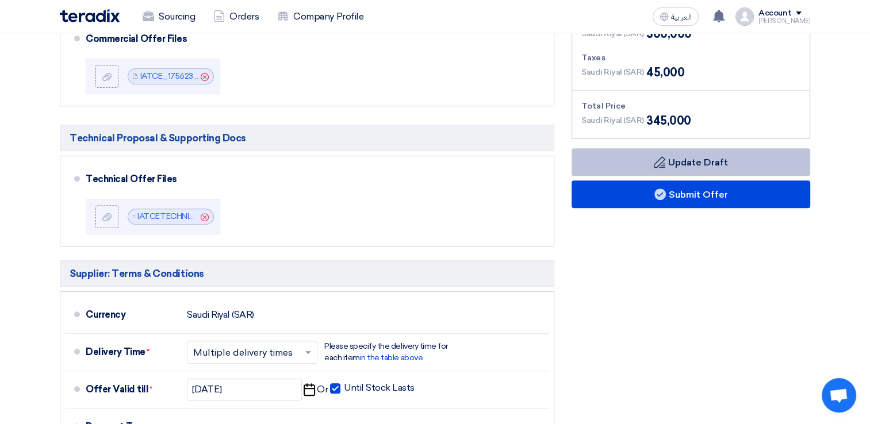
scroll to position [460, 0]
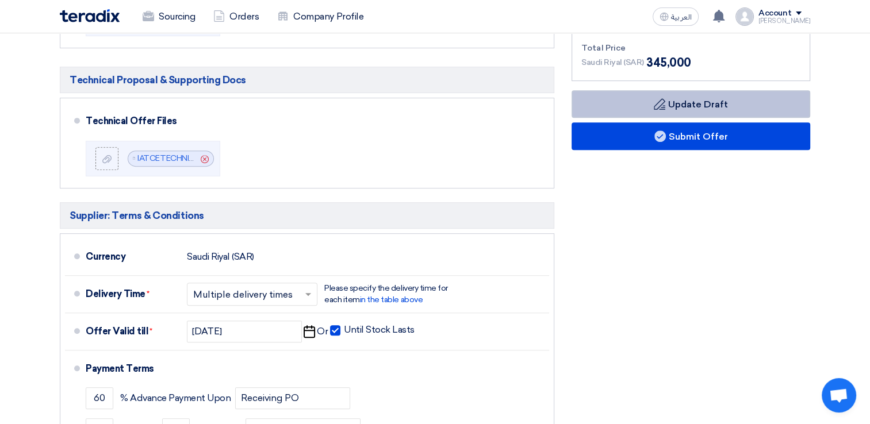
click at [656, 112] on button "Draft Update Draft" at bounding box center [691, 104] width 239 height 28
click at [654, 106] on icon "Draft" at bounding box center [660, 104] width 12 height 12
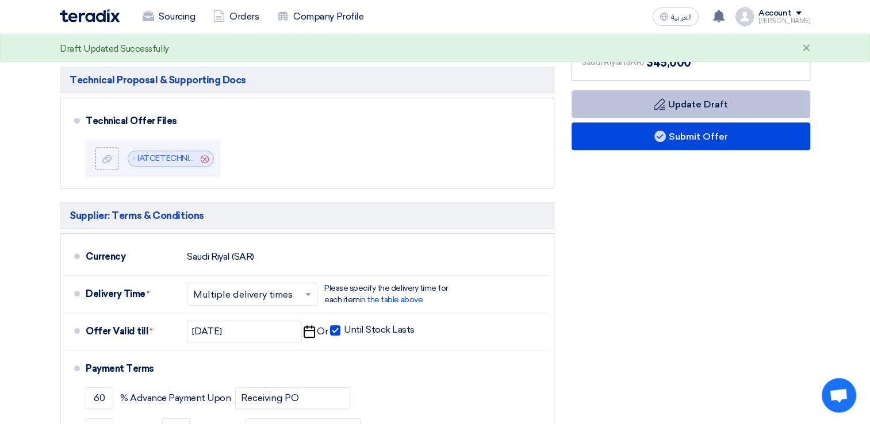
click at [654, 106] on icon "Draft" at bounding box center [660, 104] width 12 height 12
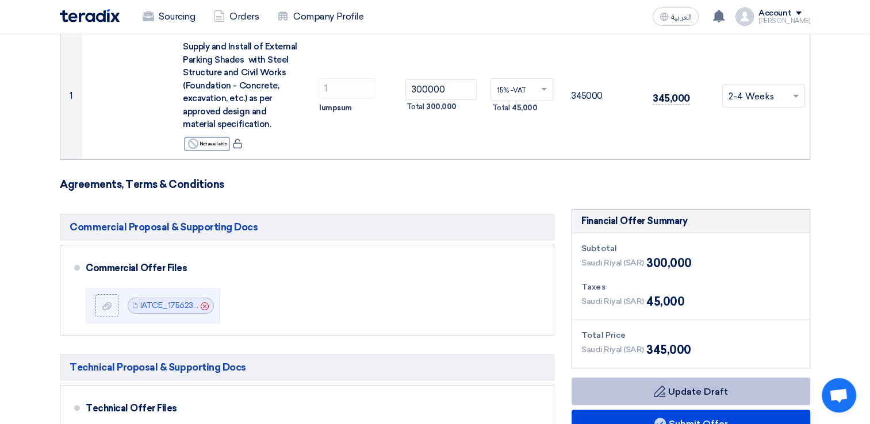
scroll to position [0, 0]
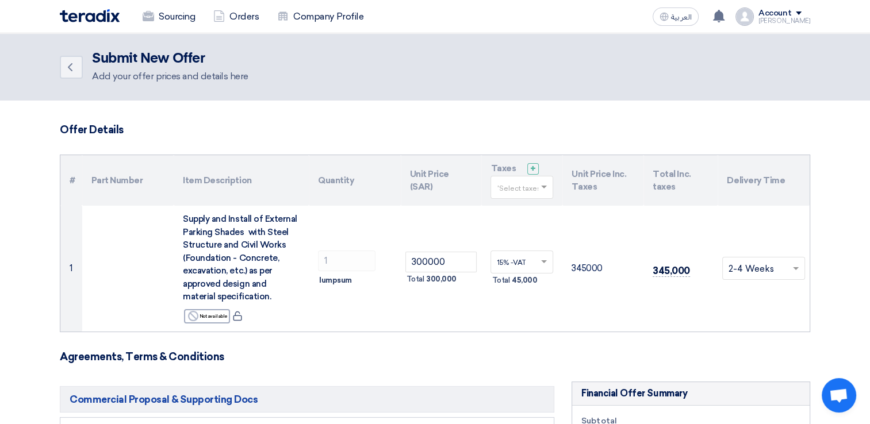
click at [518, 188] on input "text" at bounding box center [516, 188] width 39 height 19
click at [524, 213] on div "15% -VAT" at bounding box center [522, 209] width 62 height 20
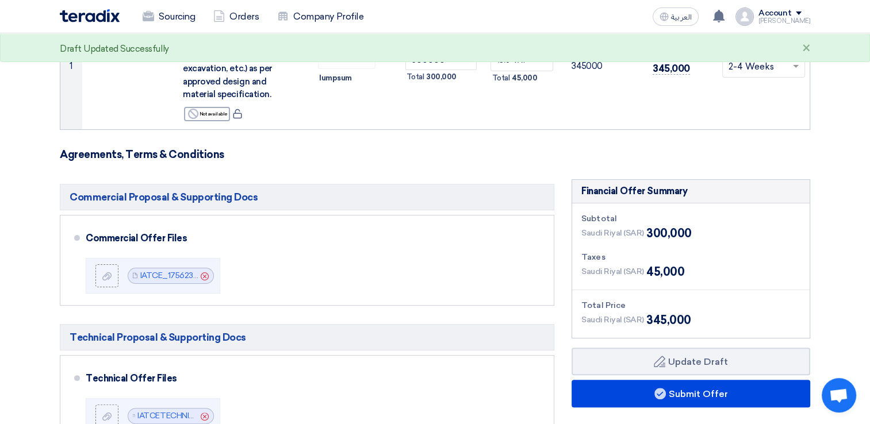
scroll to position [403, 0]
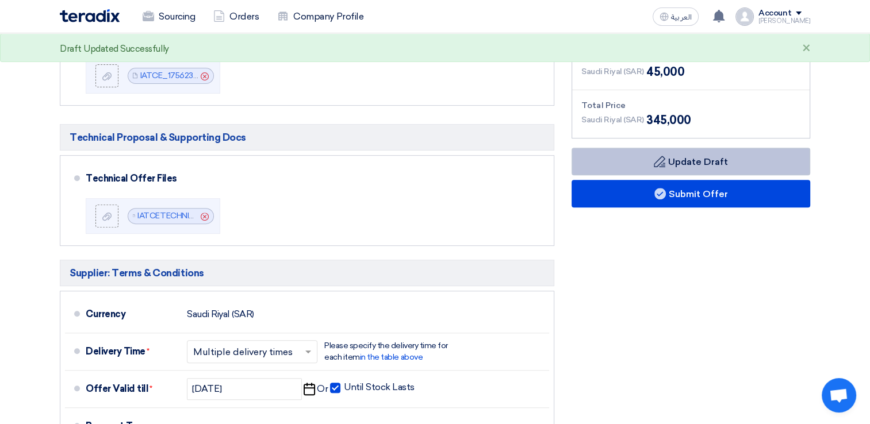
click at [662, 148] on button "Draft Update Draft" at bounding box center [691, 162] width 239 height 28
click at [667, 160] on button "Draft Update Draft" at bounding box center [691, 162] width 239 height 28
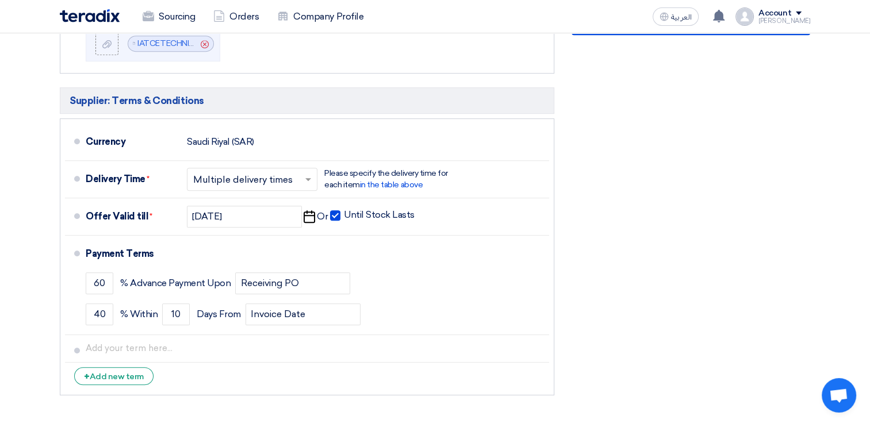
scroll to position [230, 0]
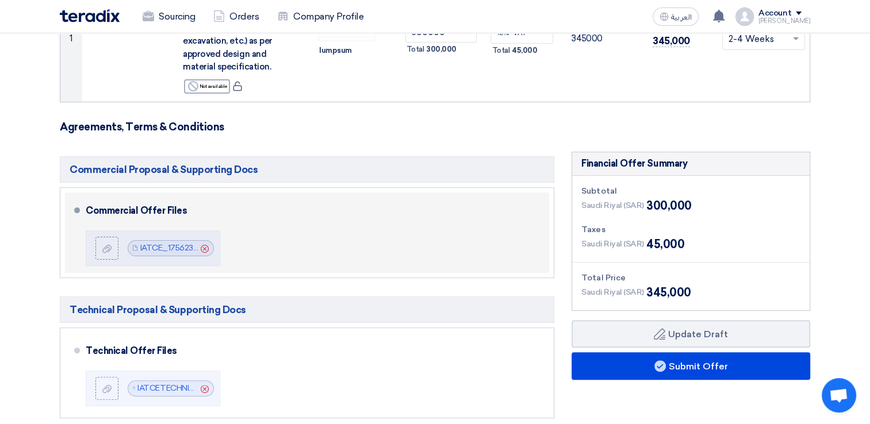
click at [320, 227] on div "Commercial Offer Files File IATCE_1756235171949.pdf Cancel" at bounding box center [315, 232] width 459 height 71
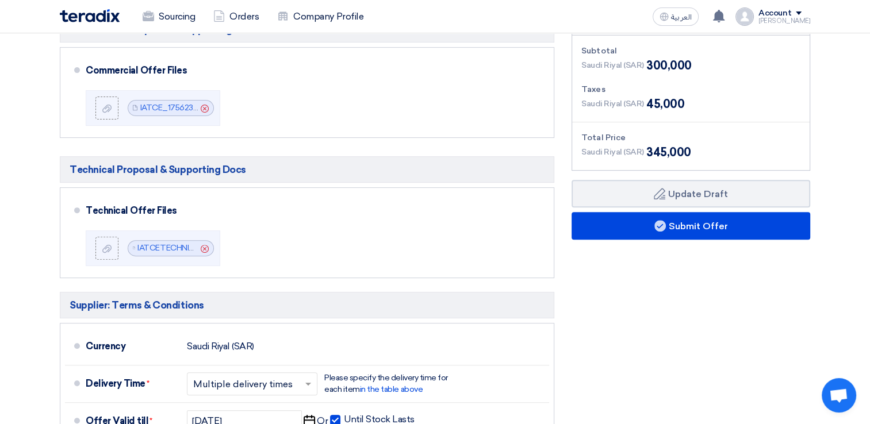
scroll to position [403, 0]
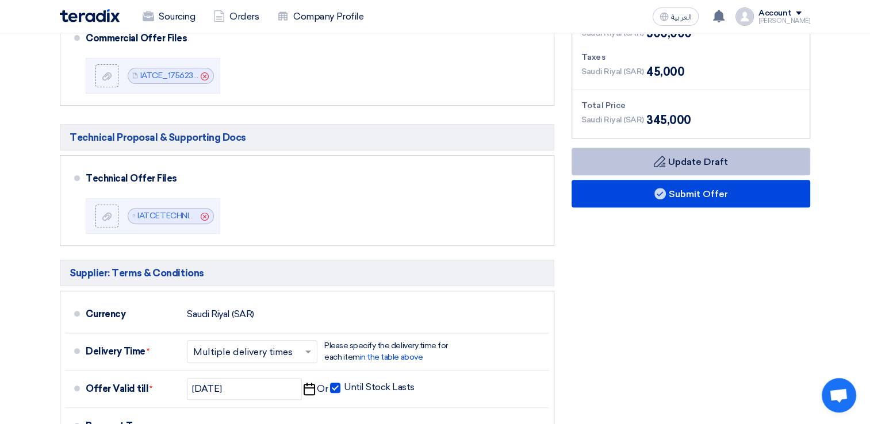
click at [690, 158] on button "Draft Update Draft" at bounding box center [691, 162] width 239 height 28
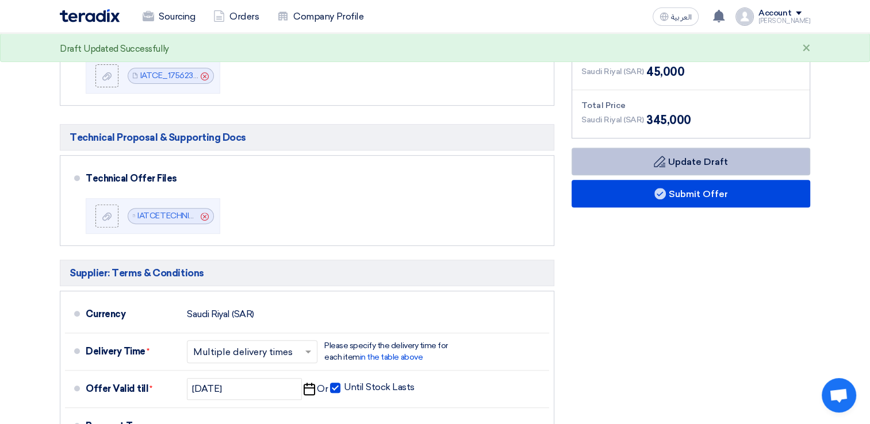
click at [690, 158] on button "Draft Update Draft" at bounding box center [691, 162] width 239 height 28
click at [657, 158] on icon "Draft" at bounding box center [660, 162] width 12 height 12
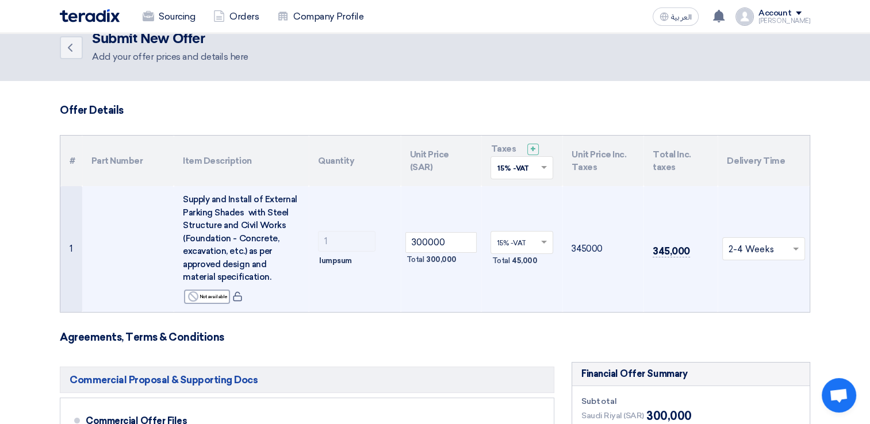
scroll to position [0, 0]
